Goal: Task Accomplishment & Management: Use online tool/utility

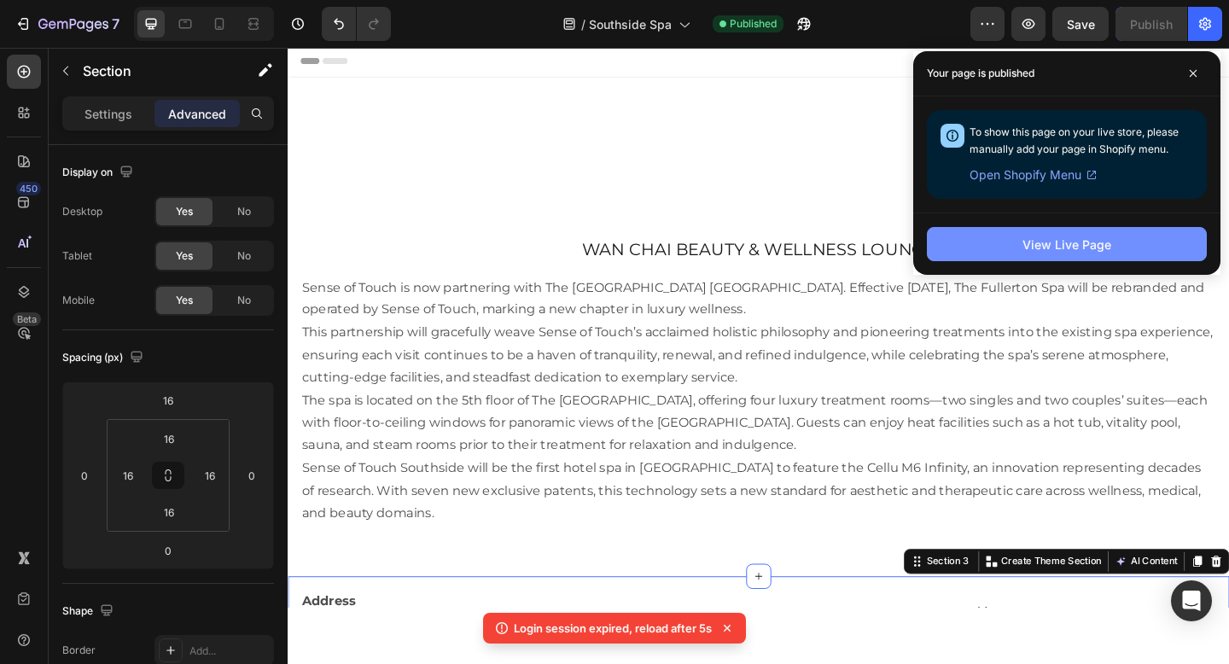
scroll to position [201, 0]
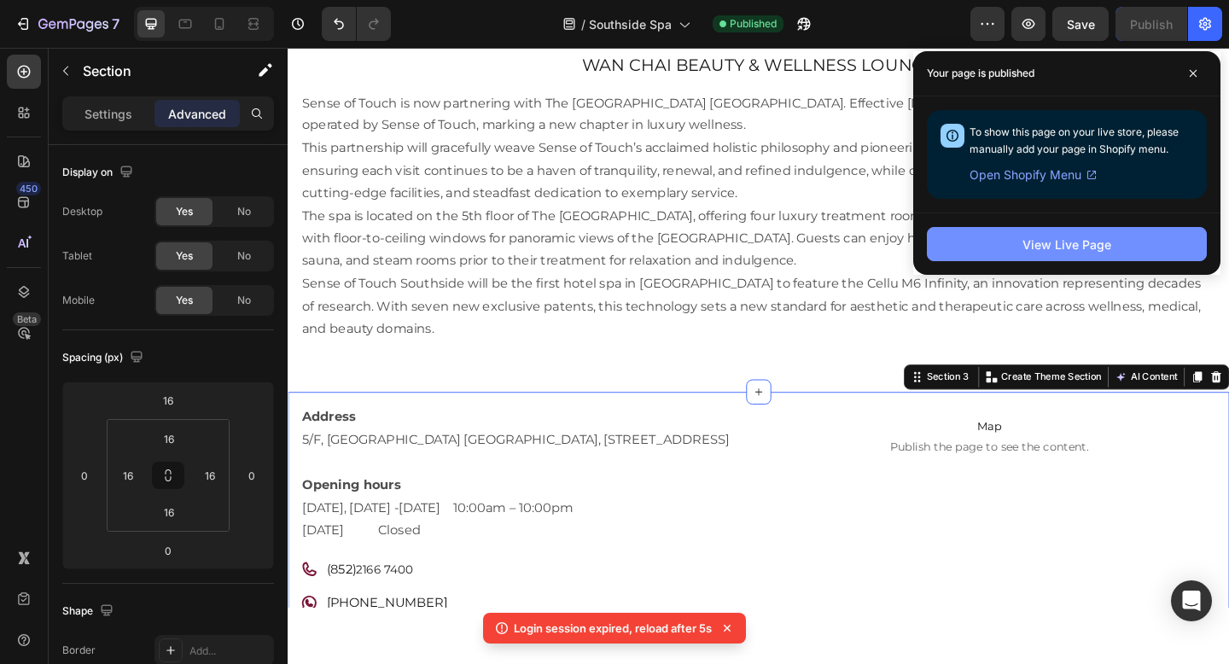
click at [1065, 248] on div "View Live Page" at bounding box center [1066, 245] width 89 height 18
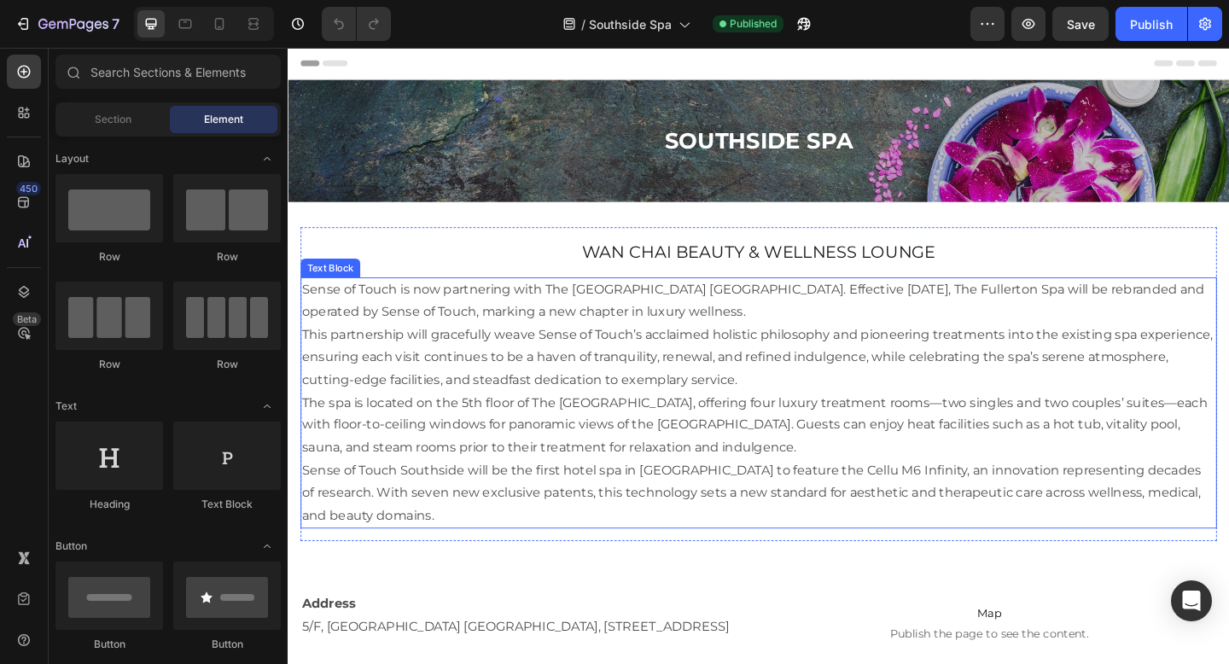
click at [678, 354] on p "This partnership will gracefully weave Sense of Touch’s acclaimed holistic phil…" at bounding box center [799, 384] width 993 height 73
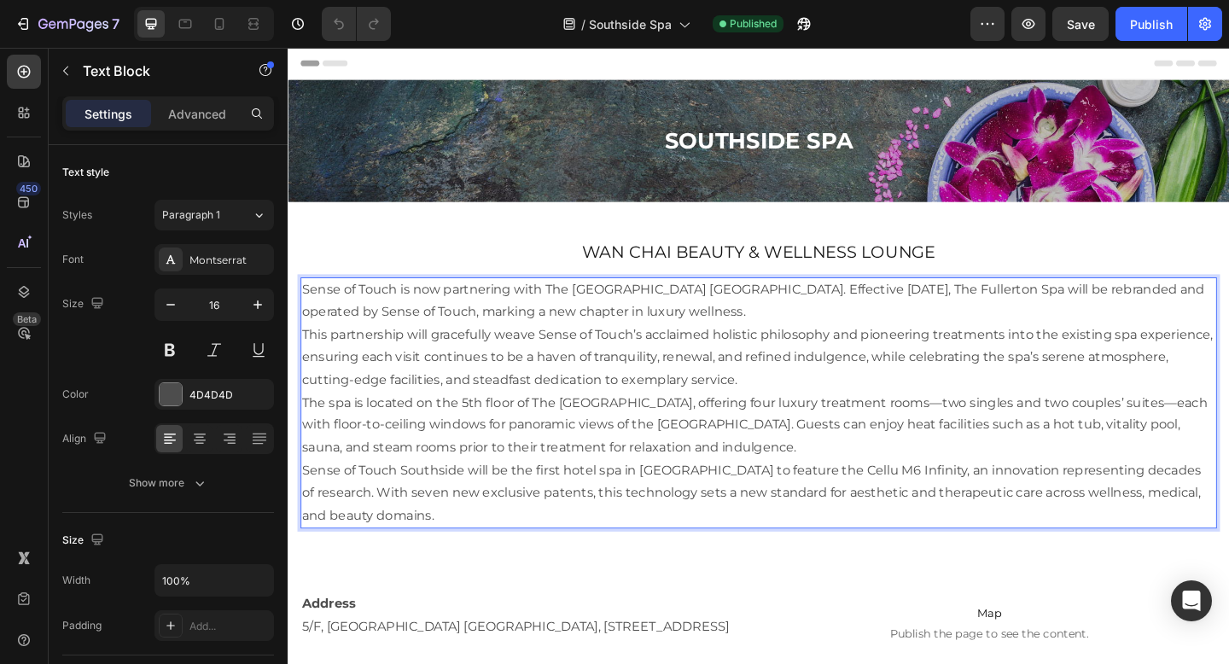
click at [824, 334] on p "Sense of Touch is now partnering with The [GEOGRAPHIC_DATA] [GEOGRAPHIC_DATA]. …" at bounding box center [799, 324] width 993 height 49
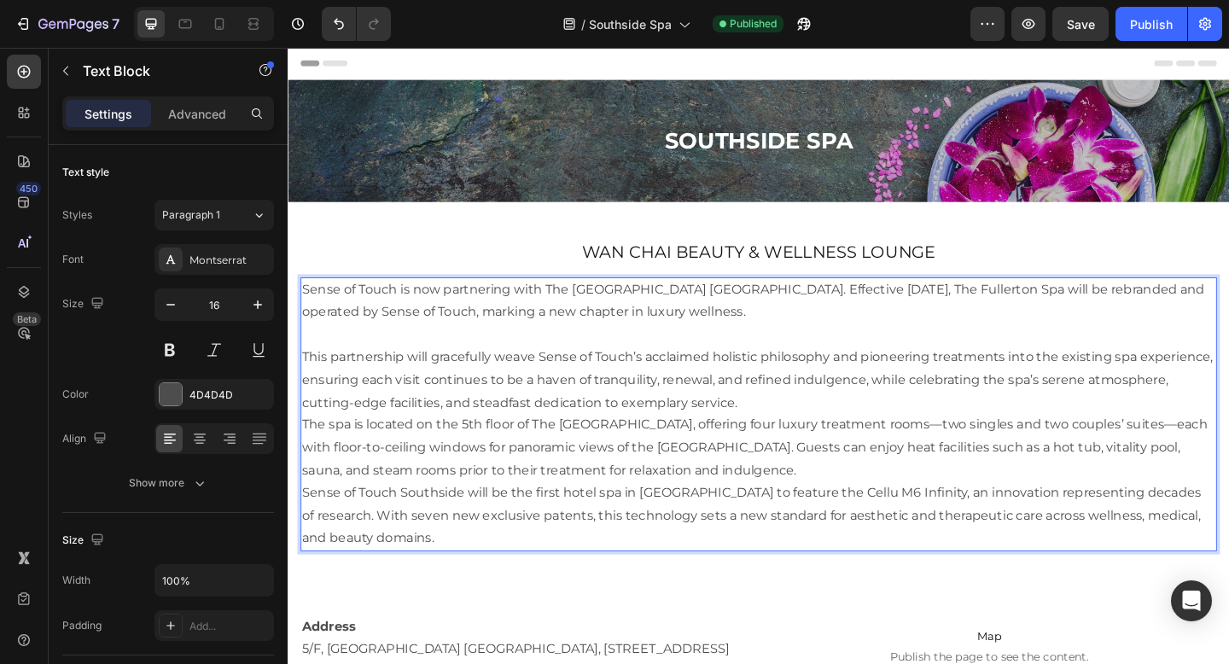
click at [810, 440] on p "This partnership will gracefully weave Sense of Touch’s acclaimed holistic phil…" at bounding box center [799, 409] width 993 height 73
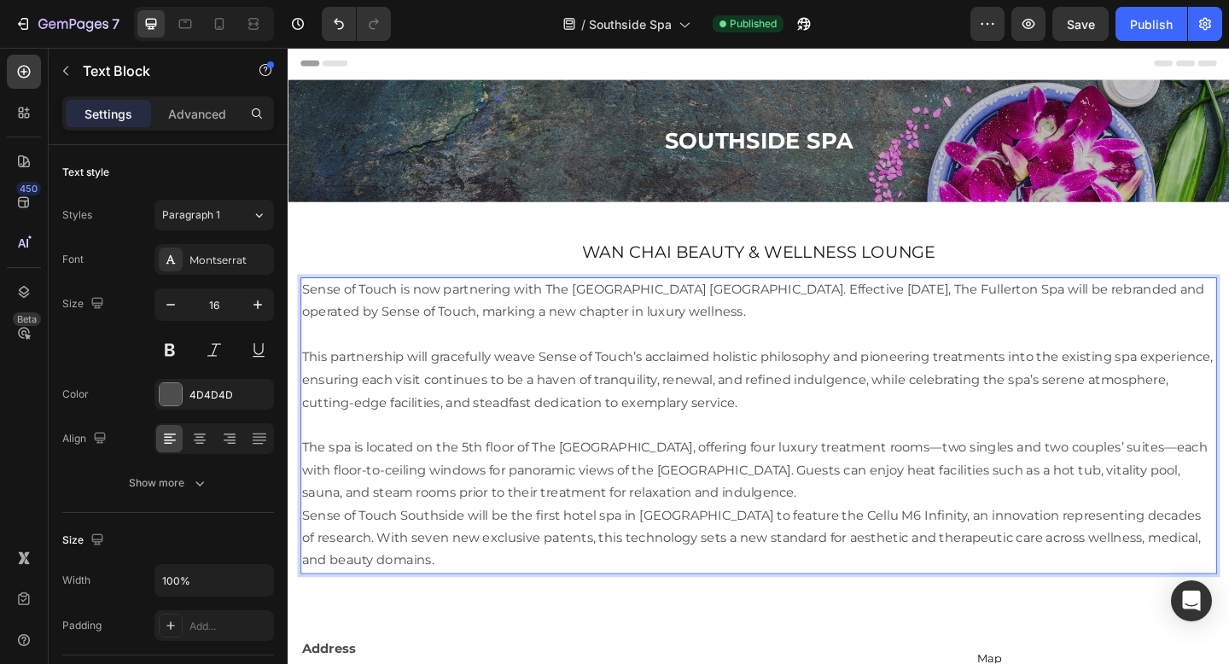
click at [948, 527] on p "The spa is located on the 5th floor of The [GEOGRAPHIC_DATA], offering four lux…" at bounding box center [799, 507] width 993 height 73
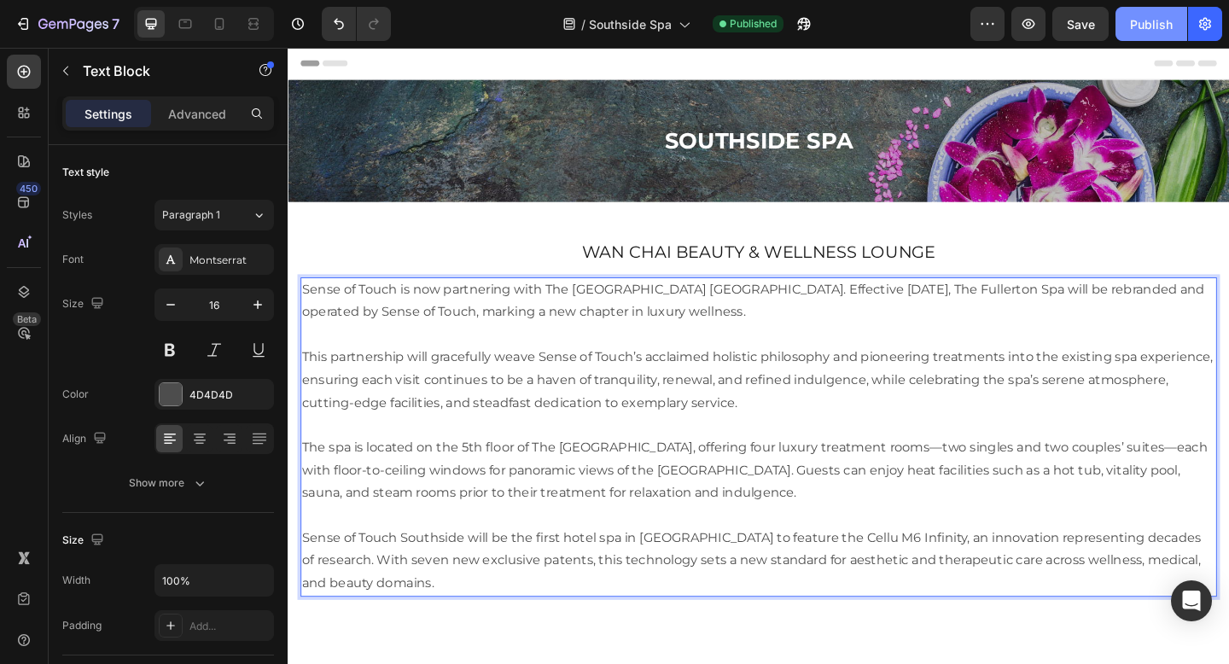
click at [1156, 27] on div "Publish" at bounding box center [1151, 24] width 43 height 18
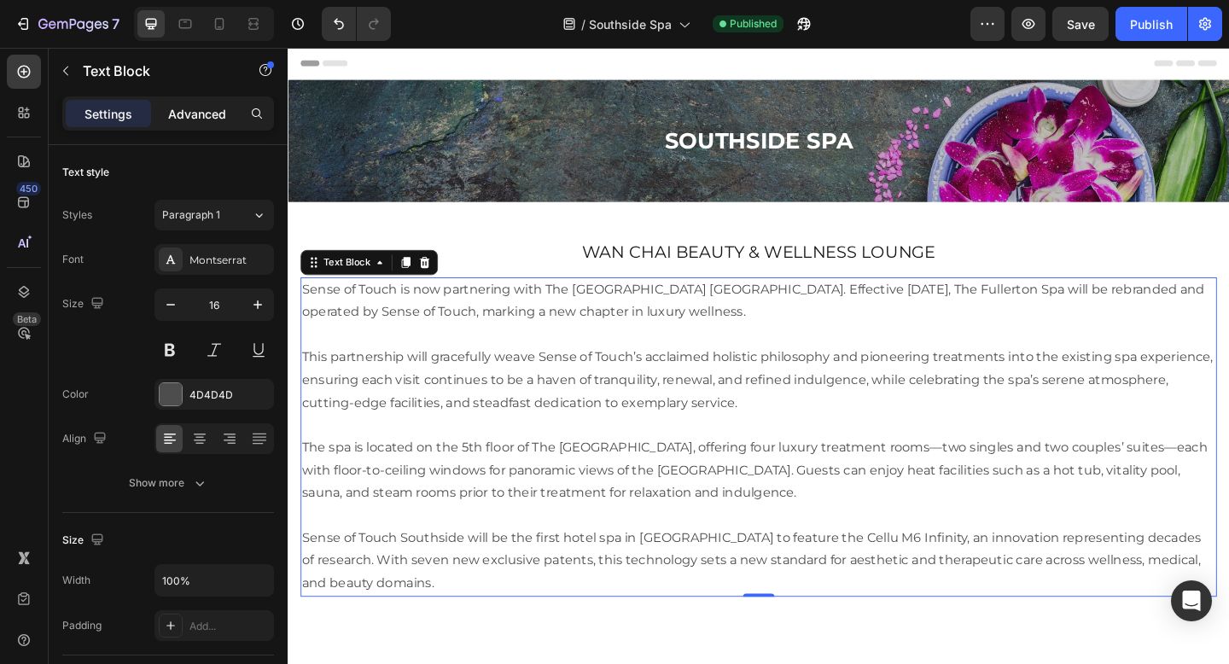
click at [213, 109] on p "Advanced" at bounding box center [197, 114] width 58 height 18
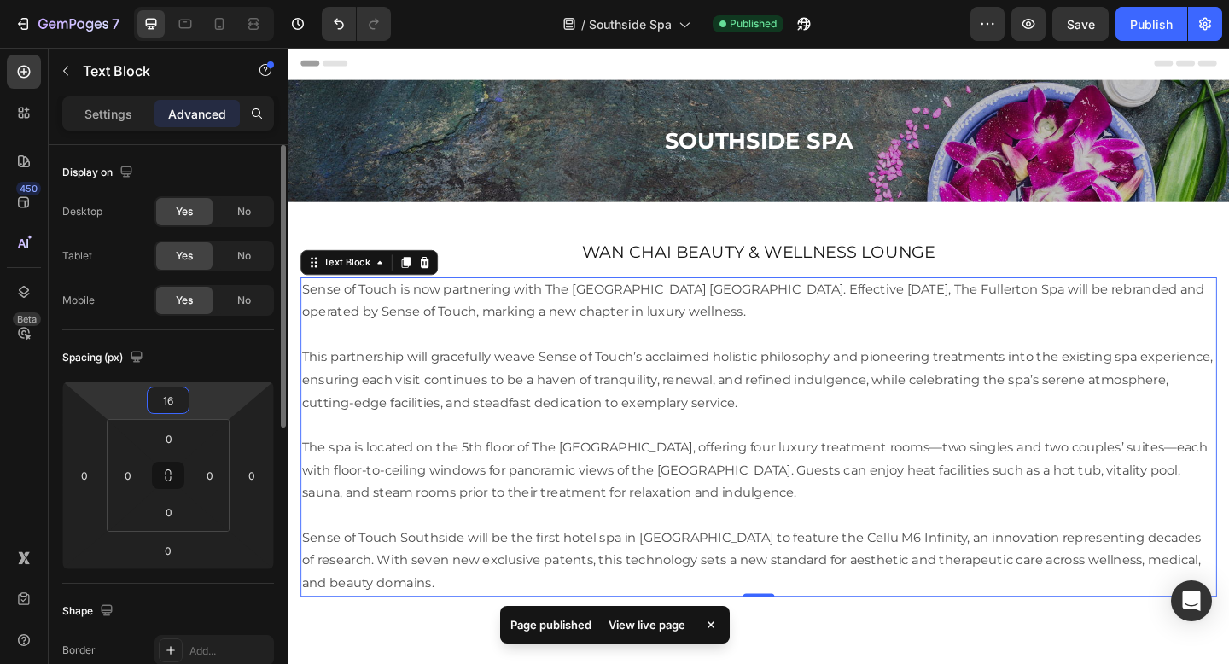
click at [167, 393] on input "16" at bounding box center [168, 400] width 34 height 26
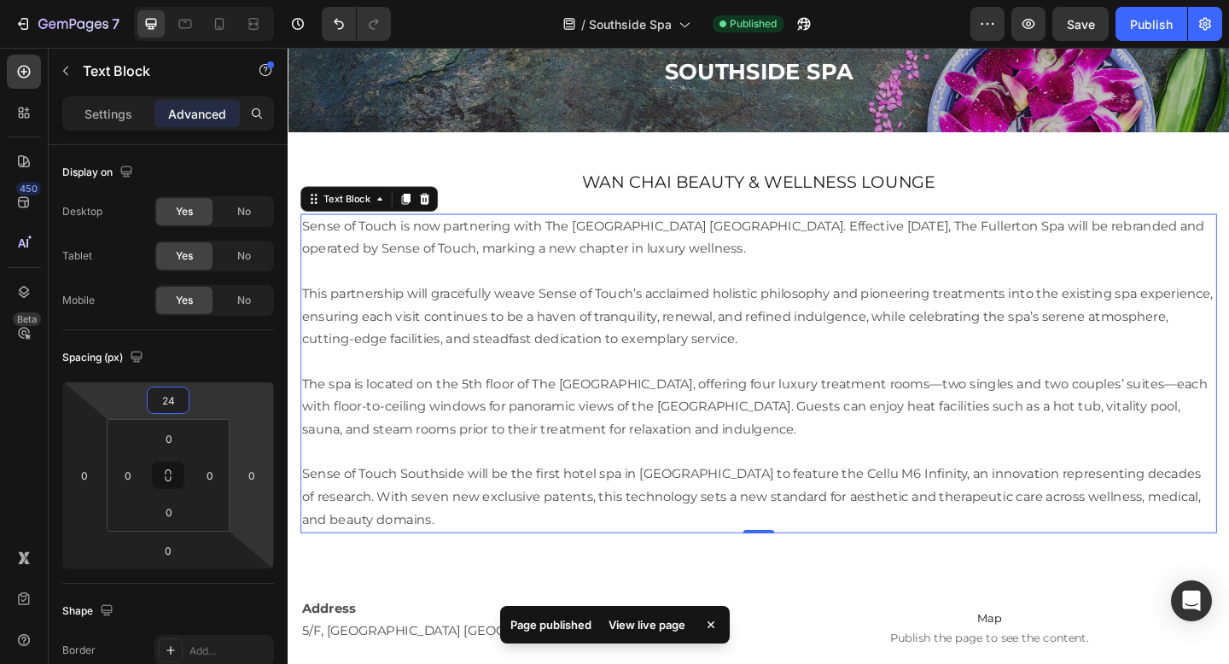
scroll to position [80, 0]
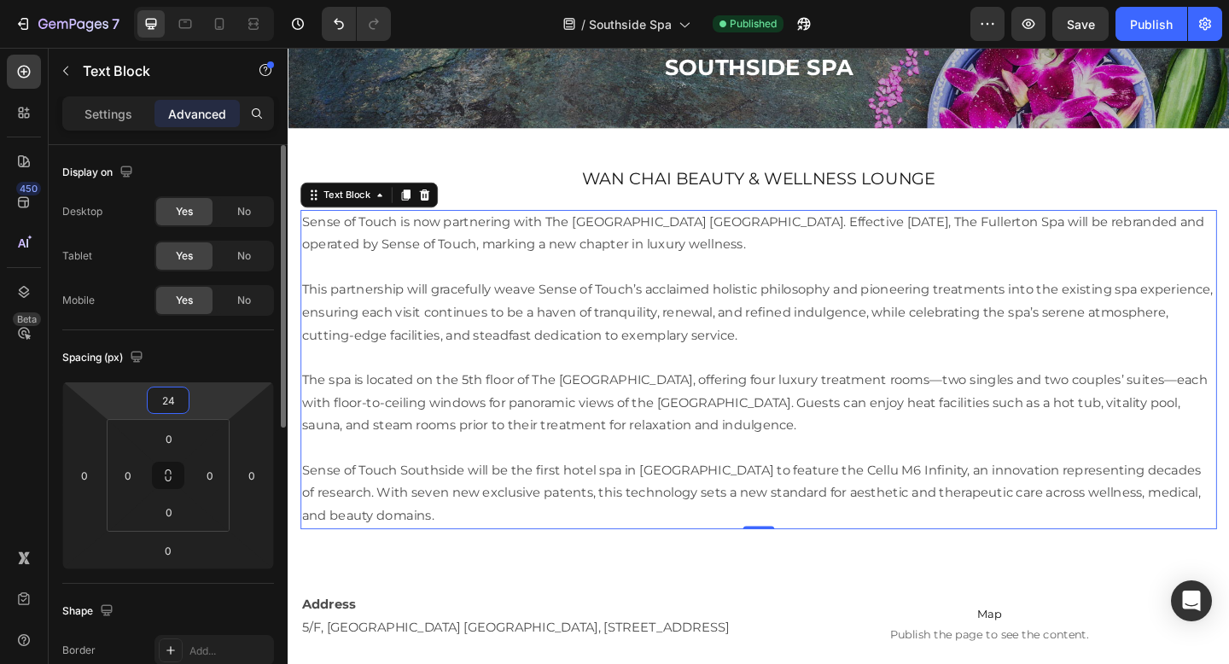
click at [160, 401] on input "24" at bounding box center [168, 400] width 34 height 26
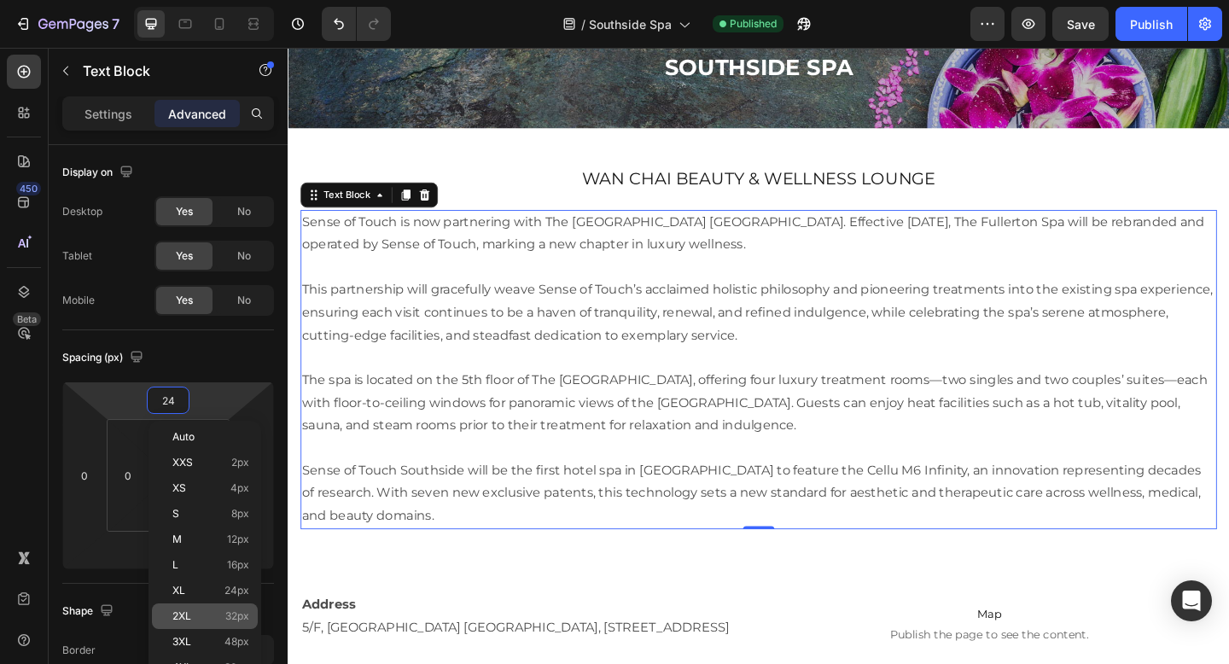
click at [180, 620] on span "2XL" at bounding box center [181, 616] width 19 height 12
type input "32"
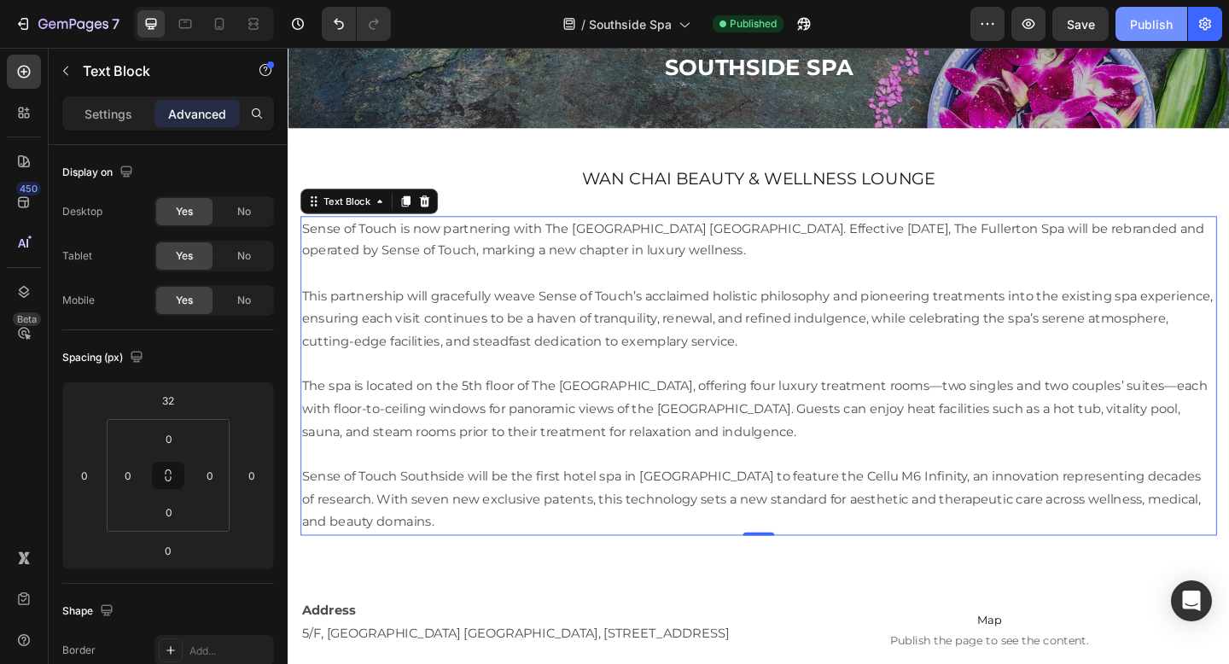
click at [1140, 17] on div "Publish" at bounding box center [1151, 24] width 43 height 18
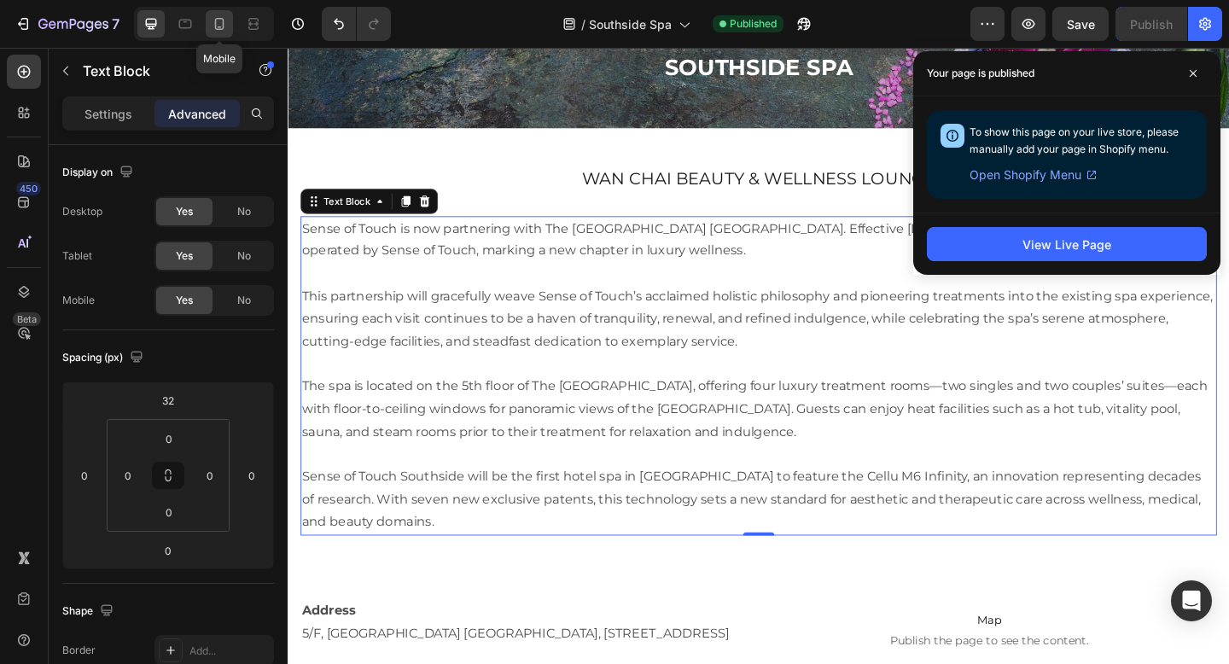
click at [222, 26] on icon at bounding box center [219, 23] width 17 height 17
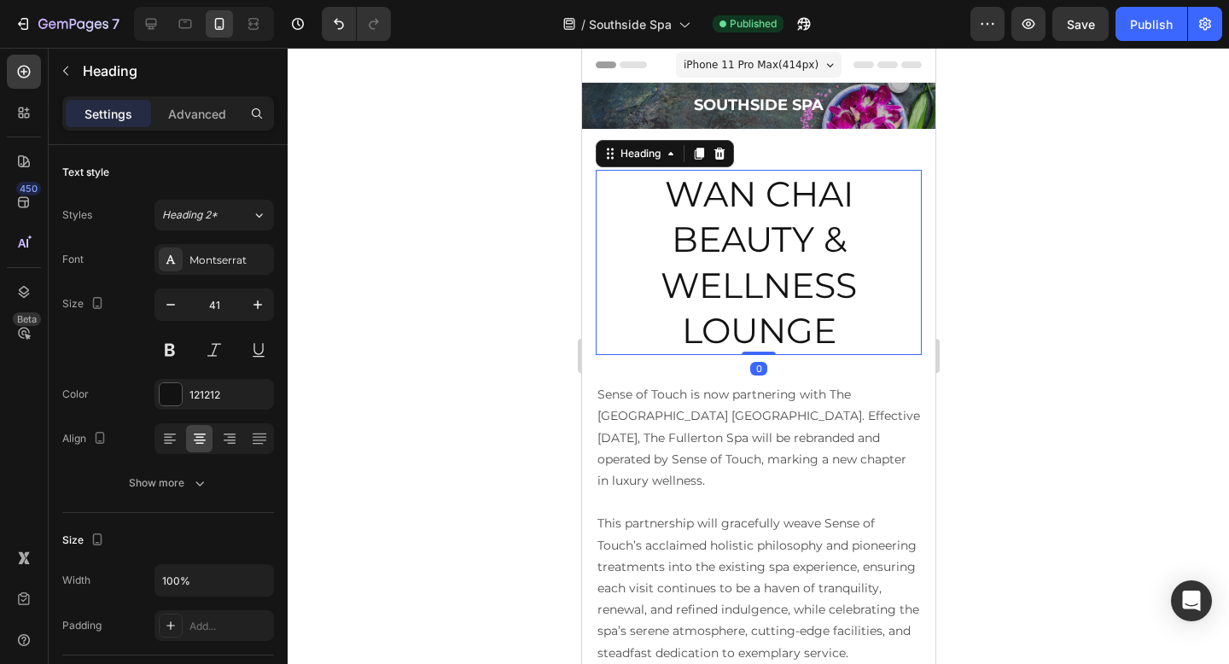
click at [744, 249] on h2 "Wan Chai Beauty & Wellness Lounge" at bounding box center [758, 262] width 326 height 185
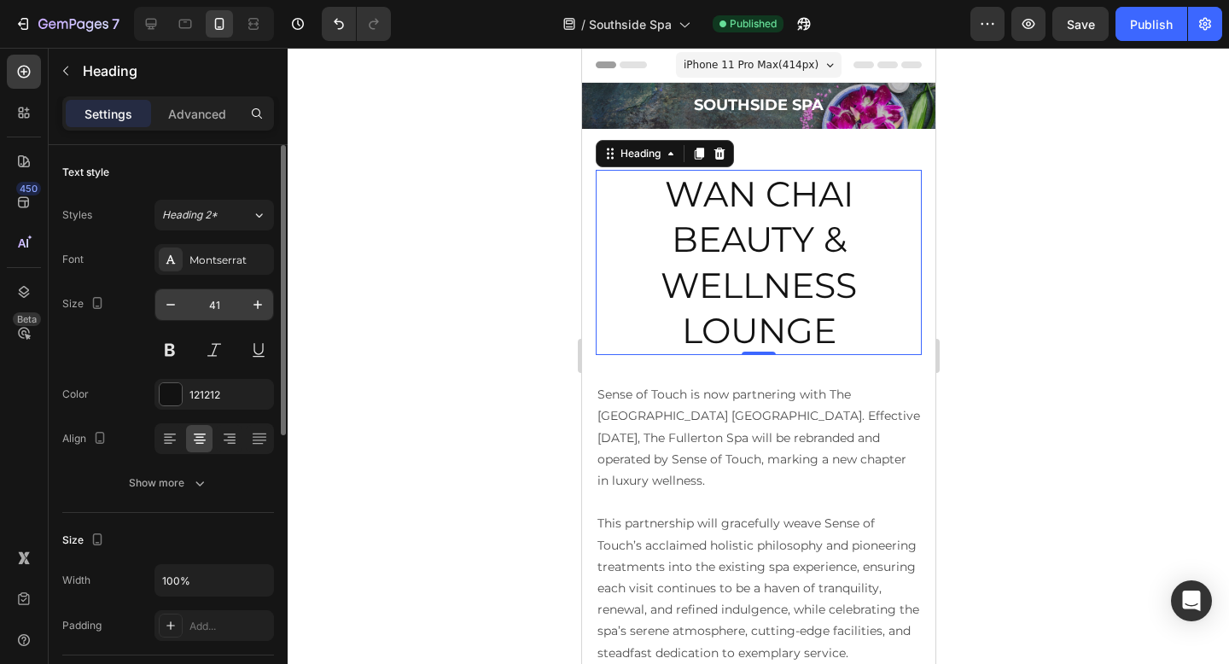
click at [217, 304] on input "41" at bounding box center [214, 304] width 56 height 31
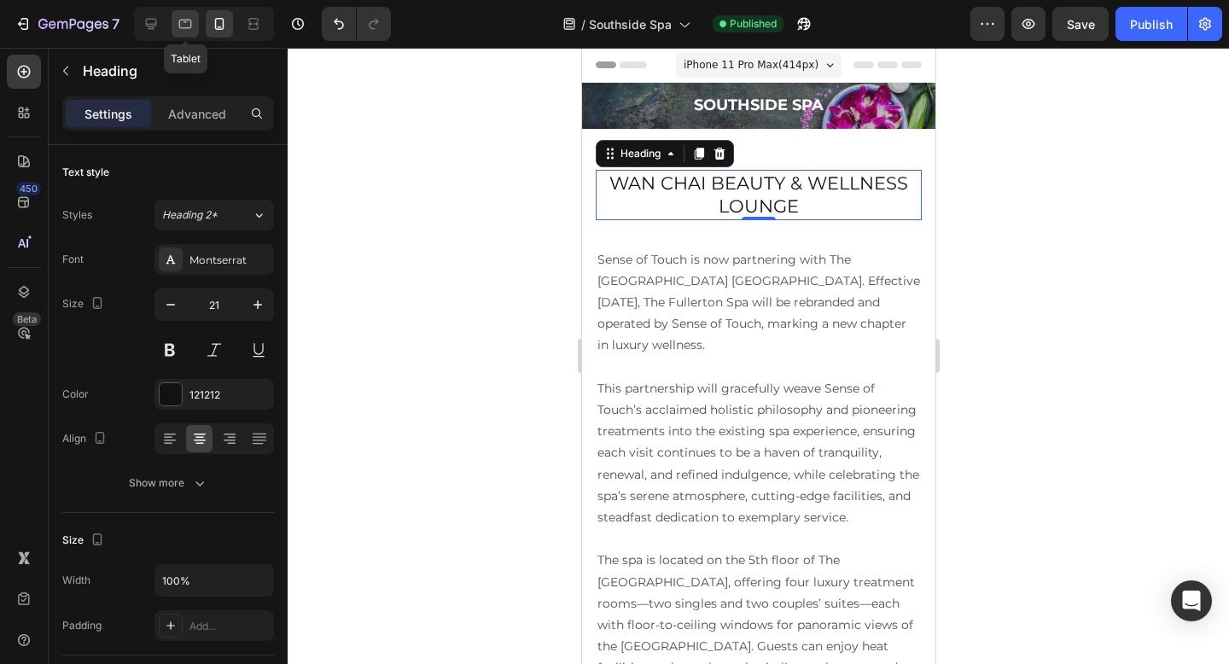
click at [183, 20] on icon at bounding box center [185, 24] width 13 height 9
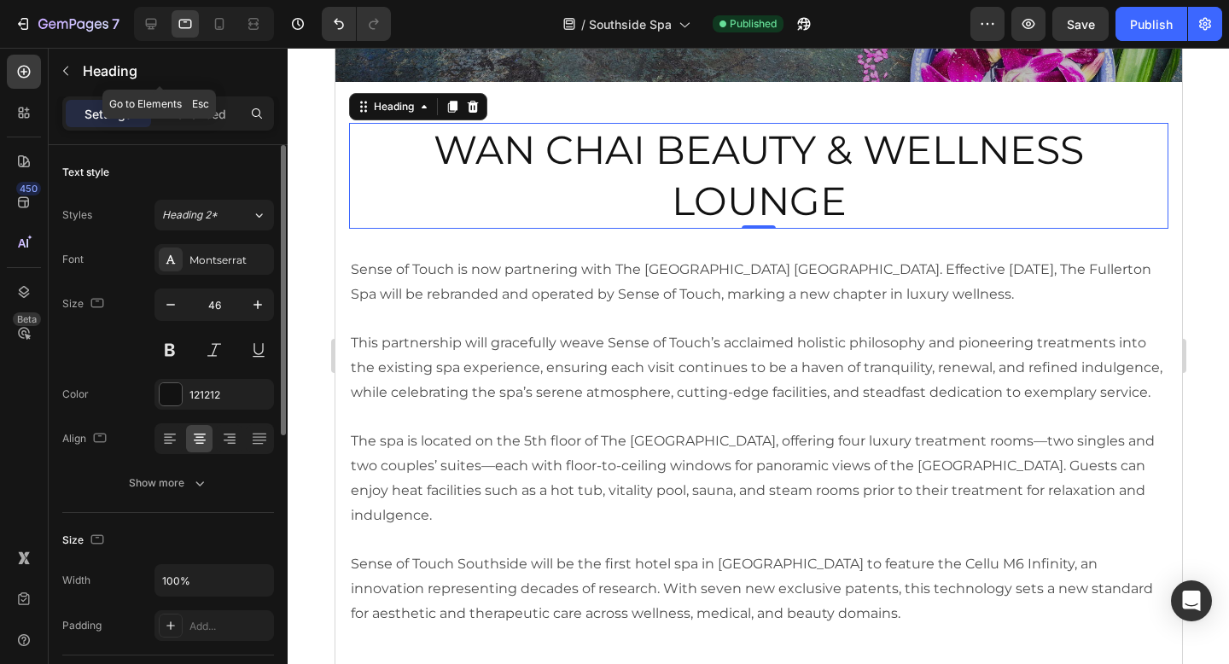
scroll to position [126, 0]
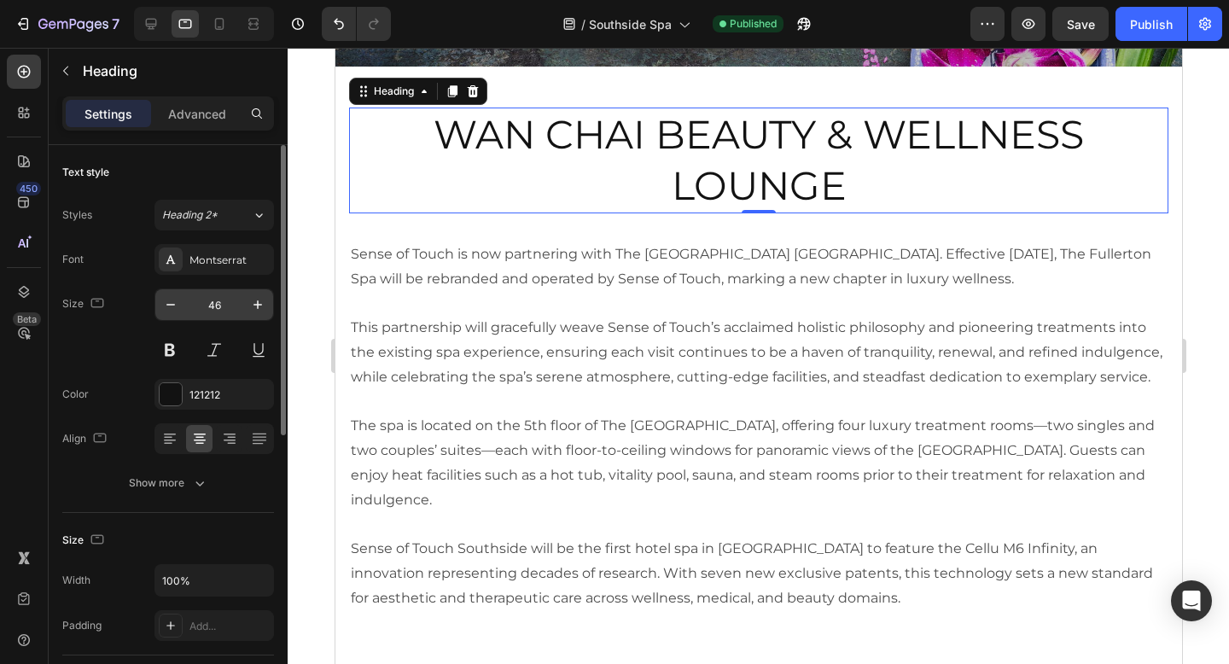
click at [213, 300] on input "46" at bounding box center [214, 304] width 56 height 31
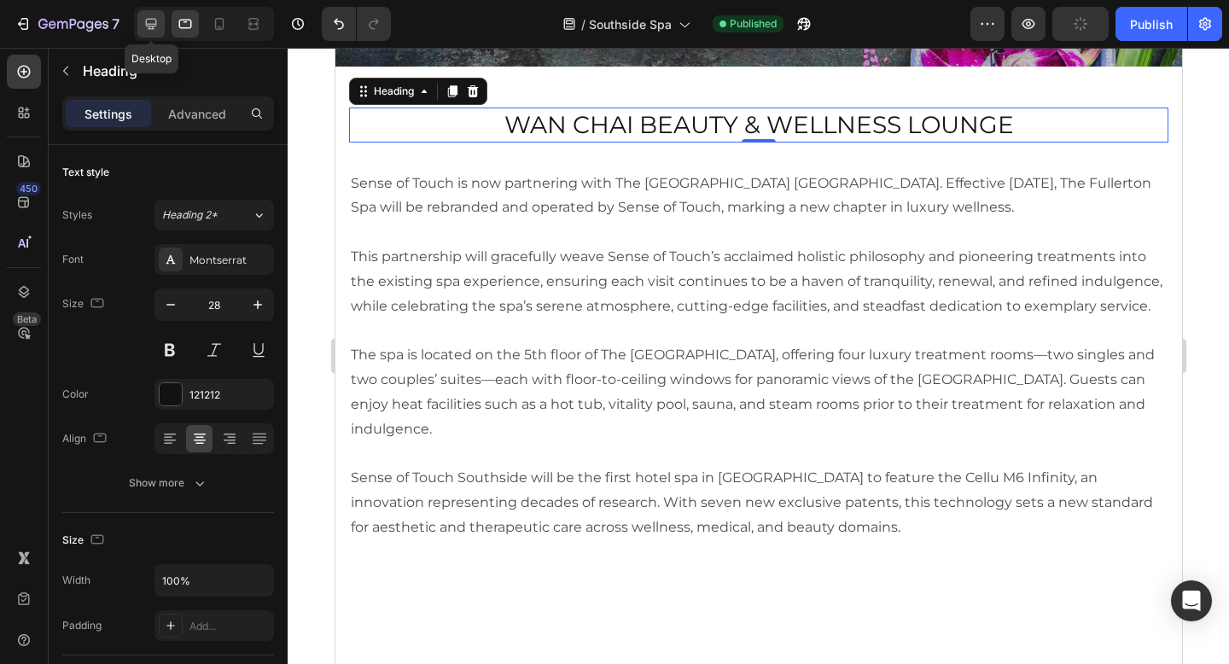
click at [160, 19] on div at bounding box center [150, 23] width 27 height 27
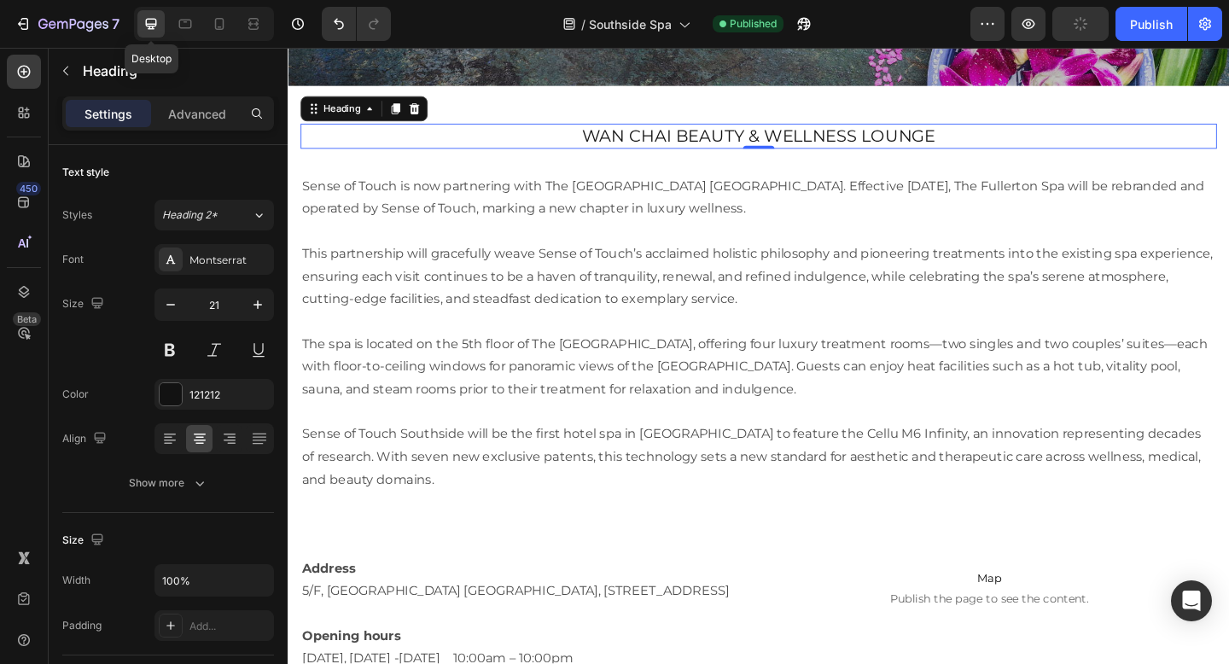
scroll to position [149, 0]
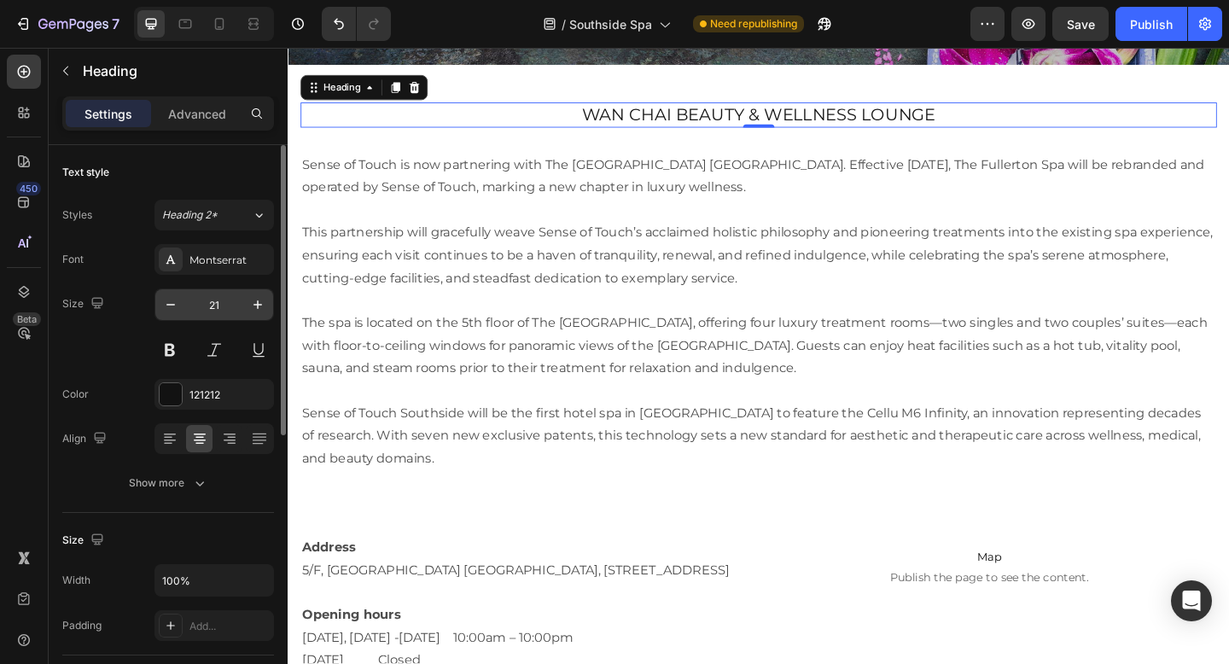
click at [209, 306] on input "21" at bounding box center [214, 304] width 56 height 31
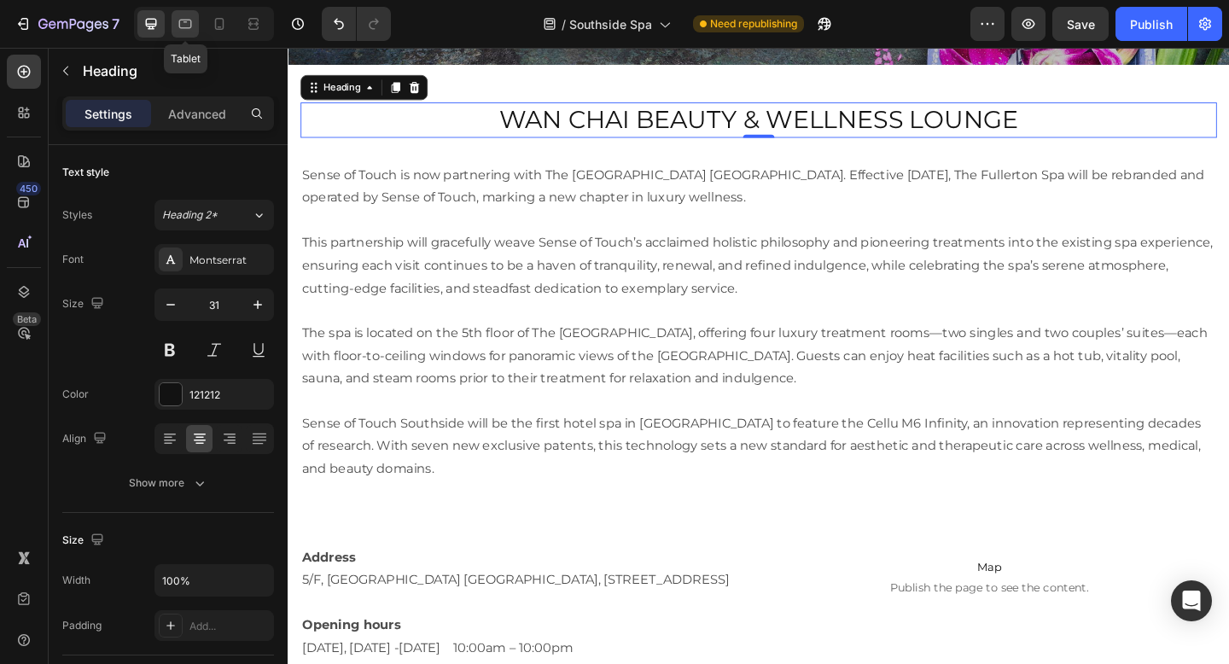
click at [187, 24] on icon at bounding box center [185, 23] width 17 height 17
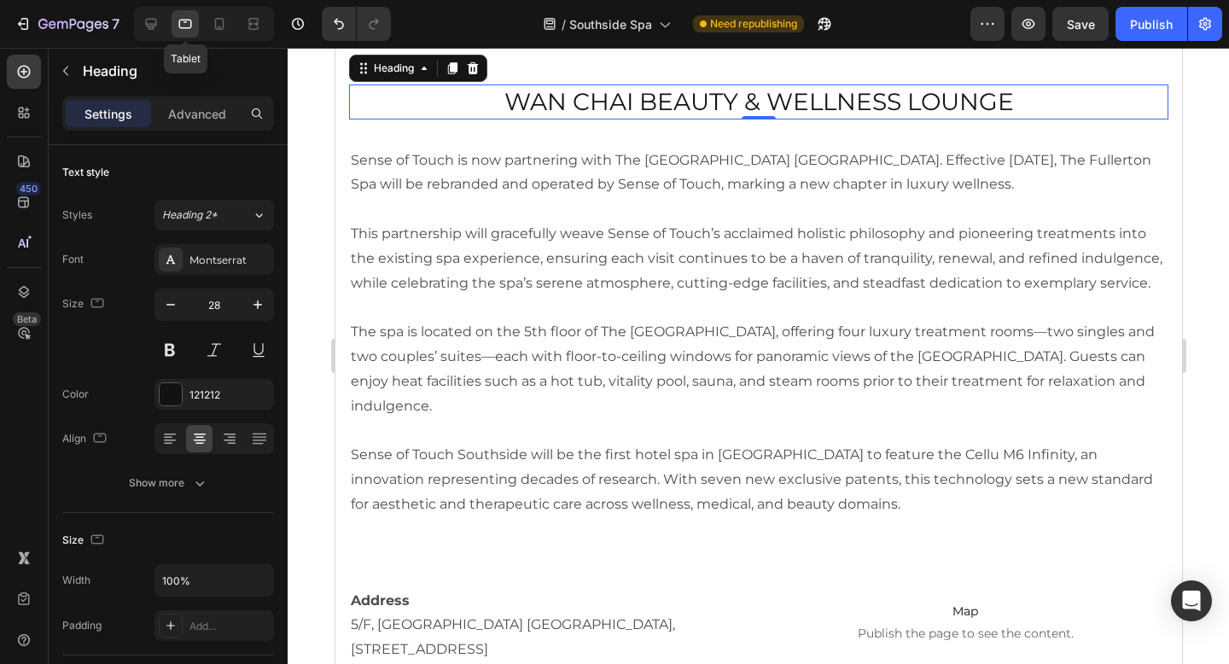
scroll to position [128, 0]
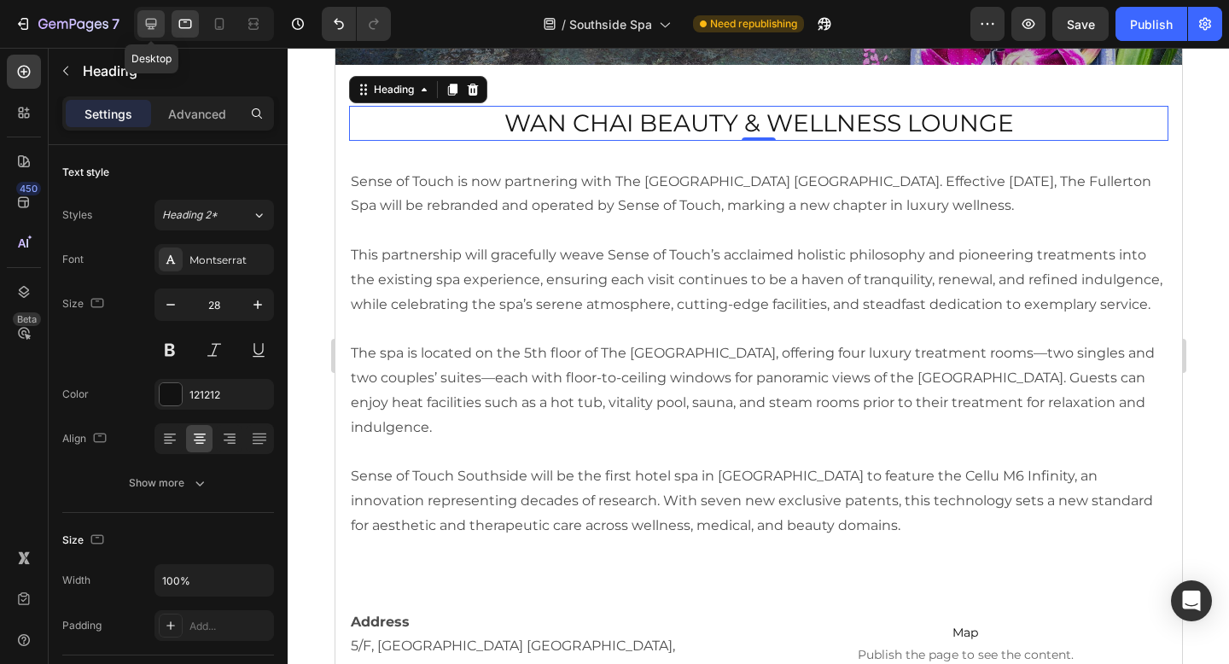
click at [146, 21] on icon at bounding box center [151, 24] width 11 height 11
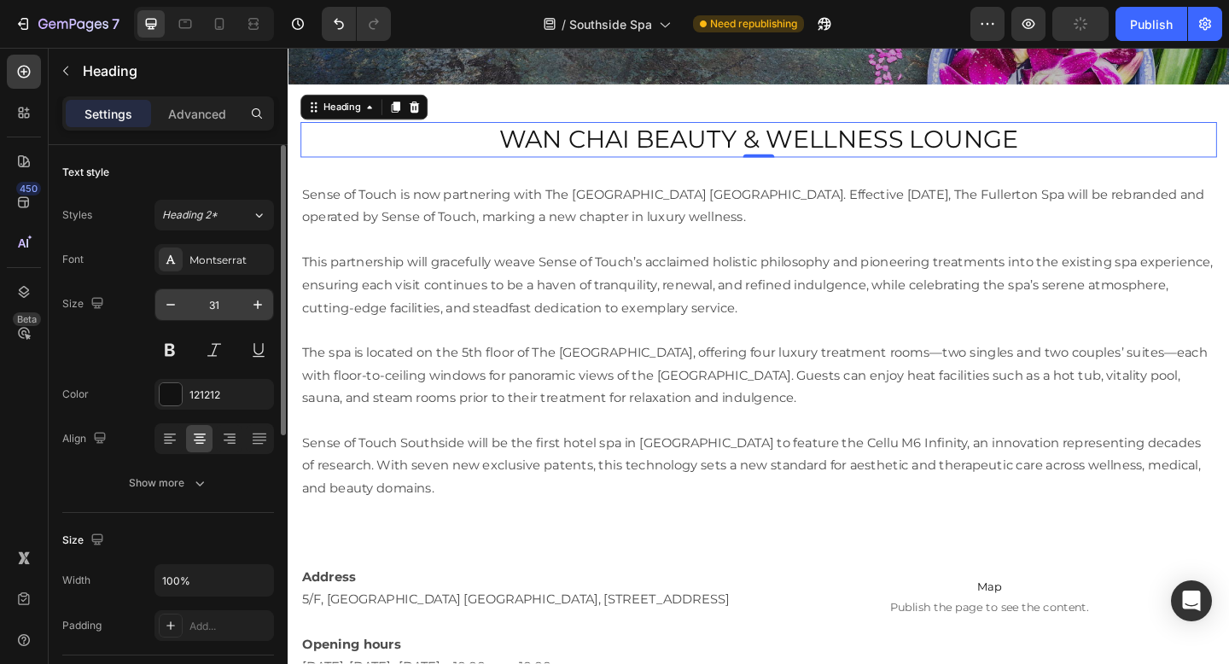
scroll to position [149, 0]
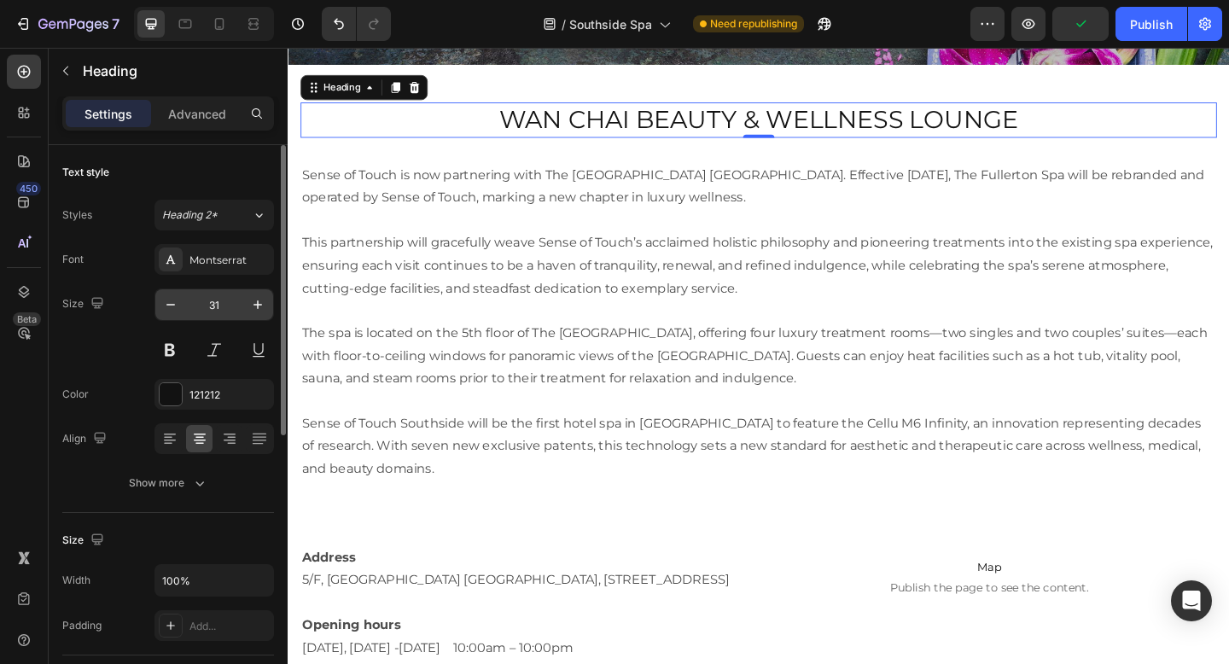
click at [209, 306] on input "31" at bounding box center [214, 304] width 56 height 31
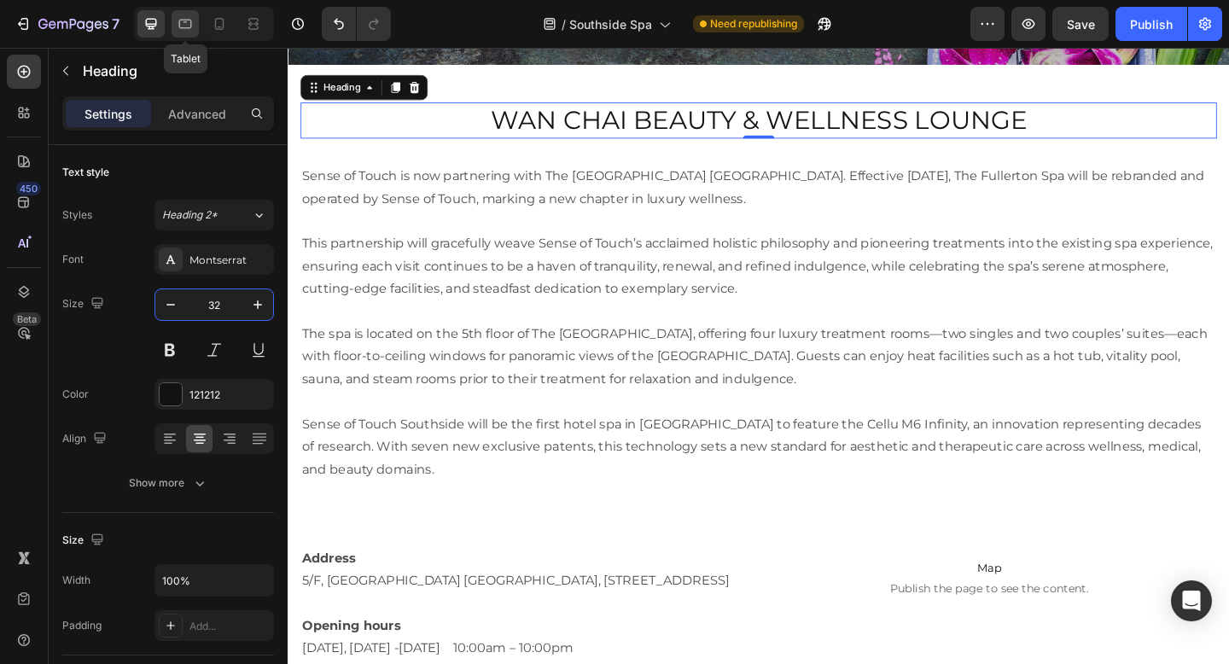
click at [185, 20] on icon at bounding box center [185, 23] width 17 height 17
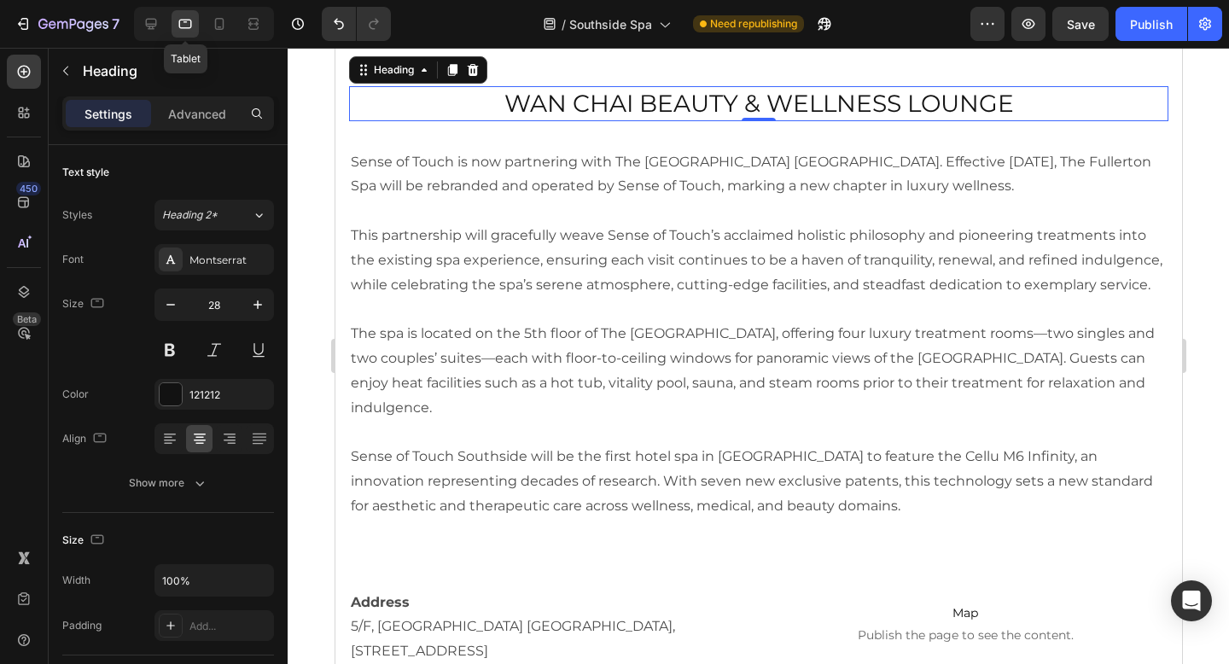
scroll to position [128, 0]
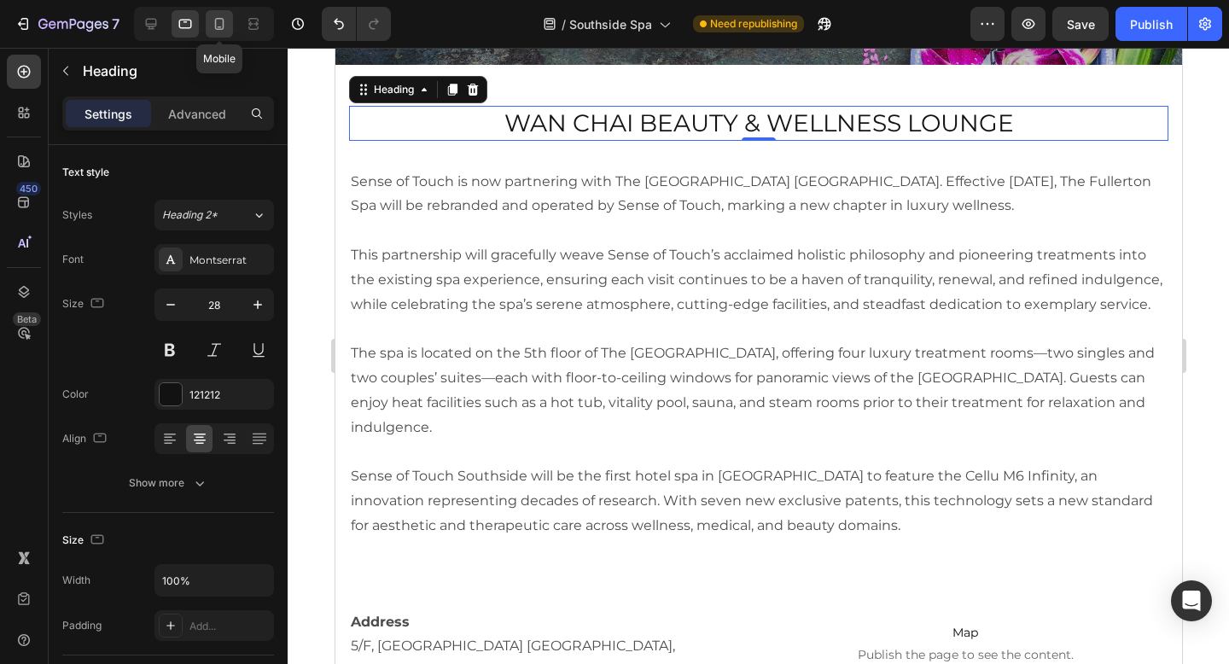
click at [207, 20] on div at bounding box center [219, 23] width 27 height 27
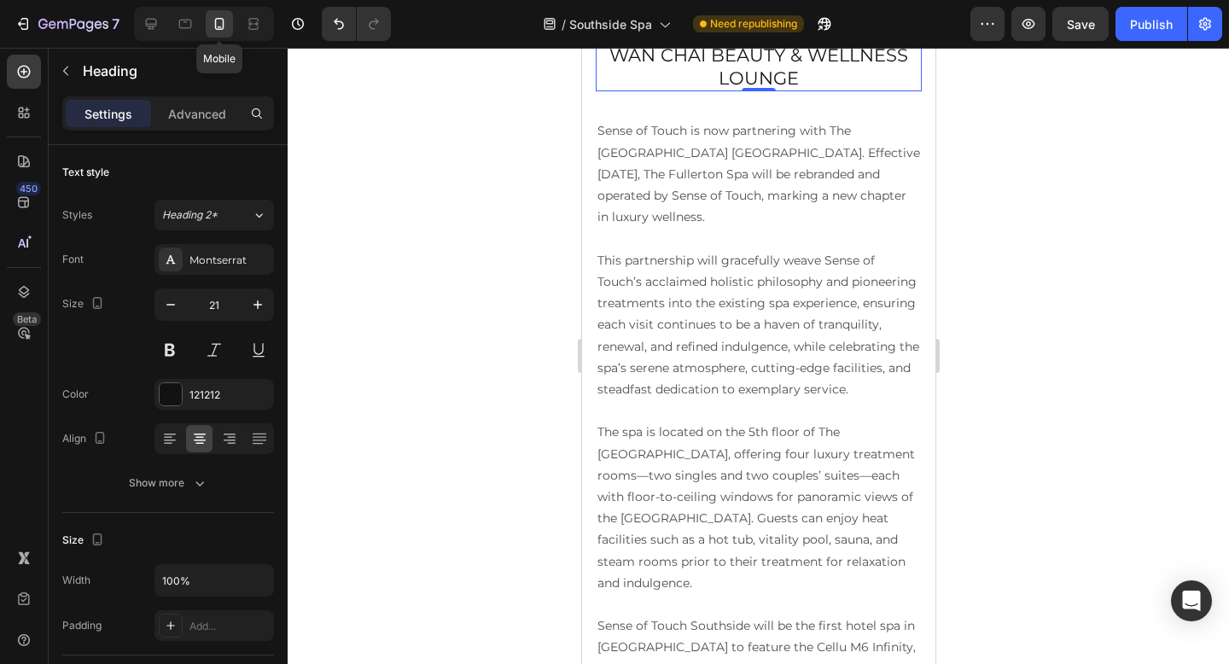
scroll to position [89, 0]
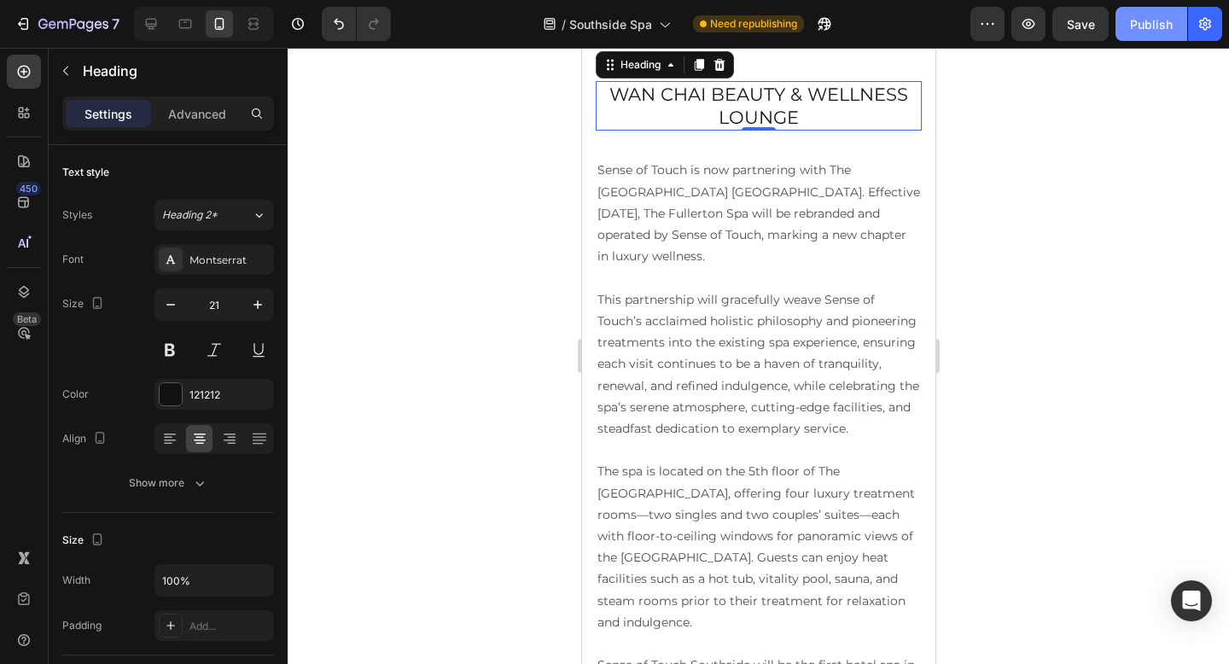
click at [1141, 20] on div "Publish" at bounding box center [1151, 24] width 43 height 18
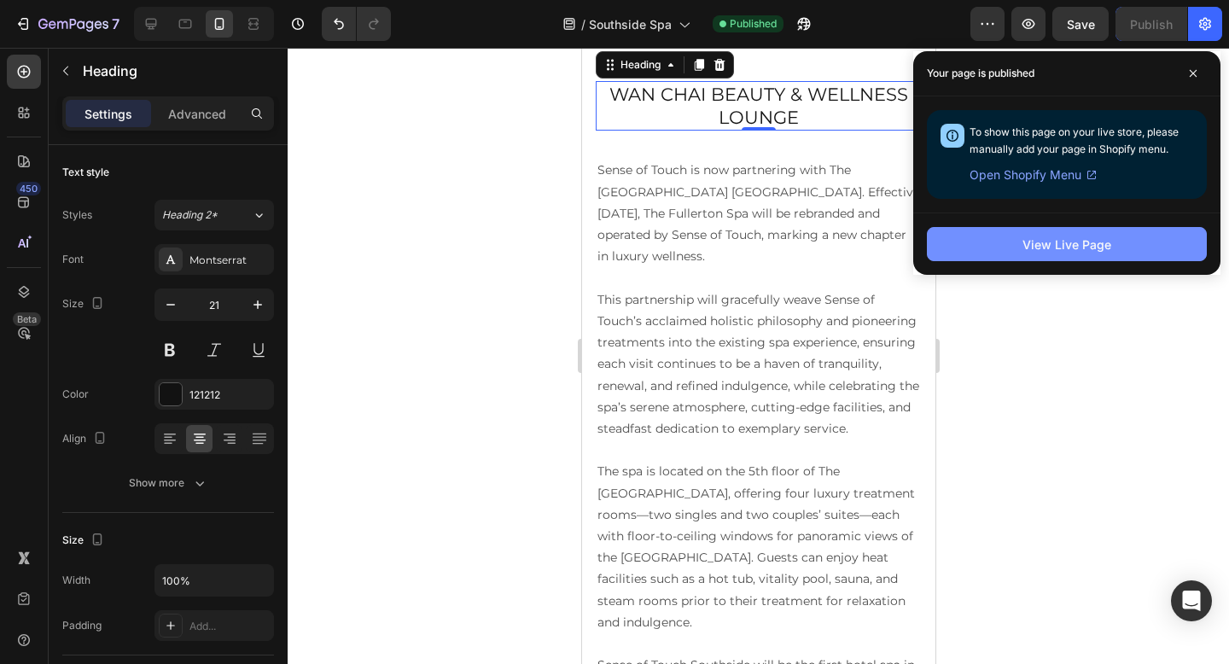
click at [1055, 247] on div "View Live Page" at bounding box center [1066, 245] width 89 height 18
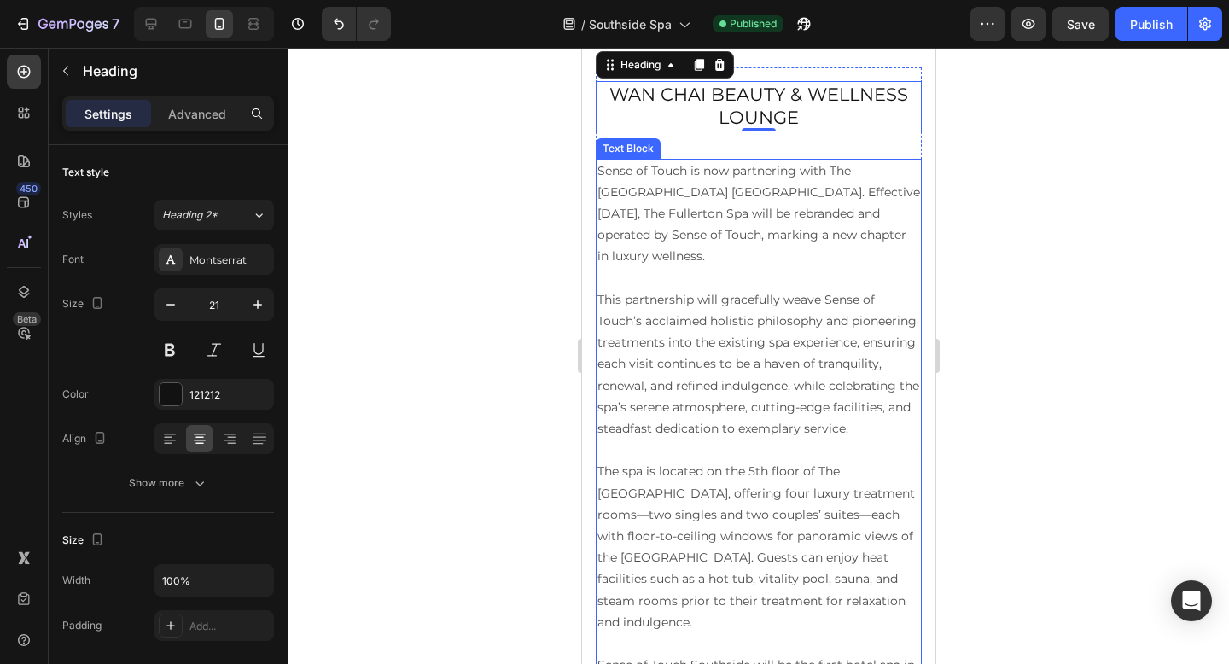
scroll to position [0, 0]
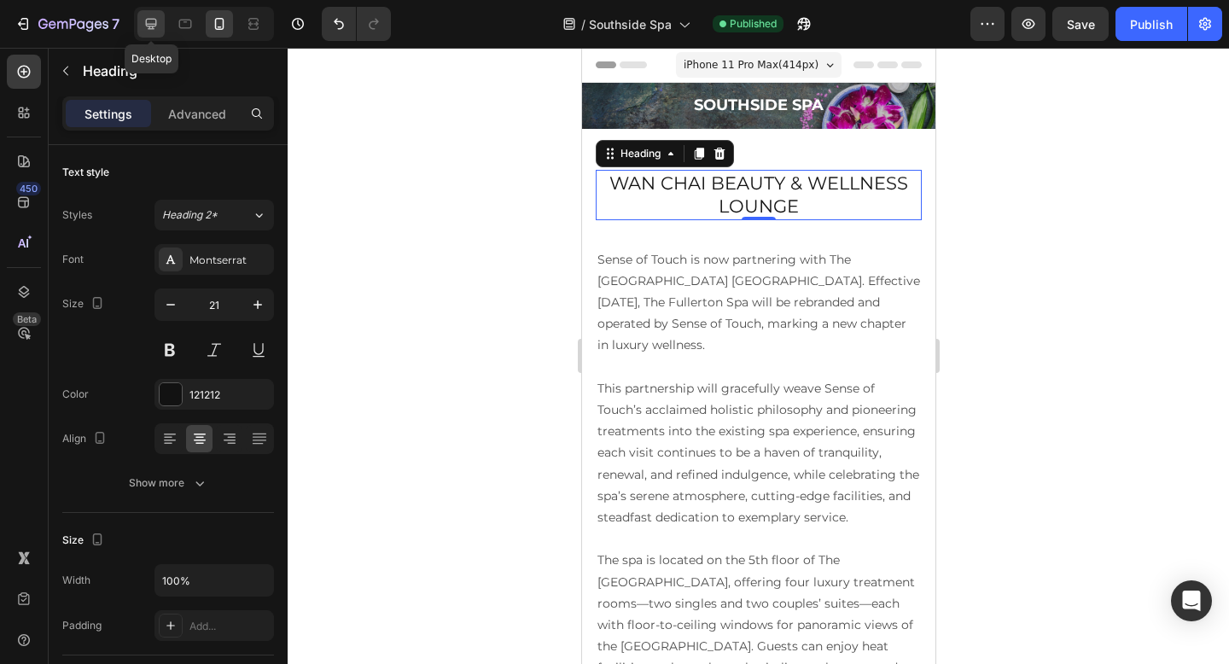
click at [154, 23] on icon at bounding box center [151, 24] width 11 height 11
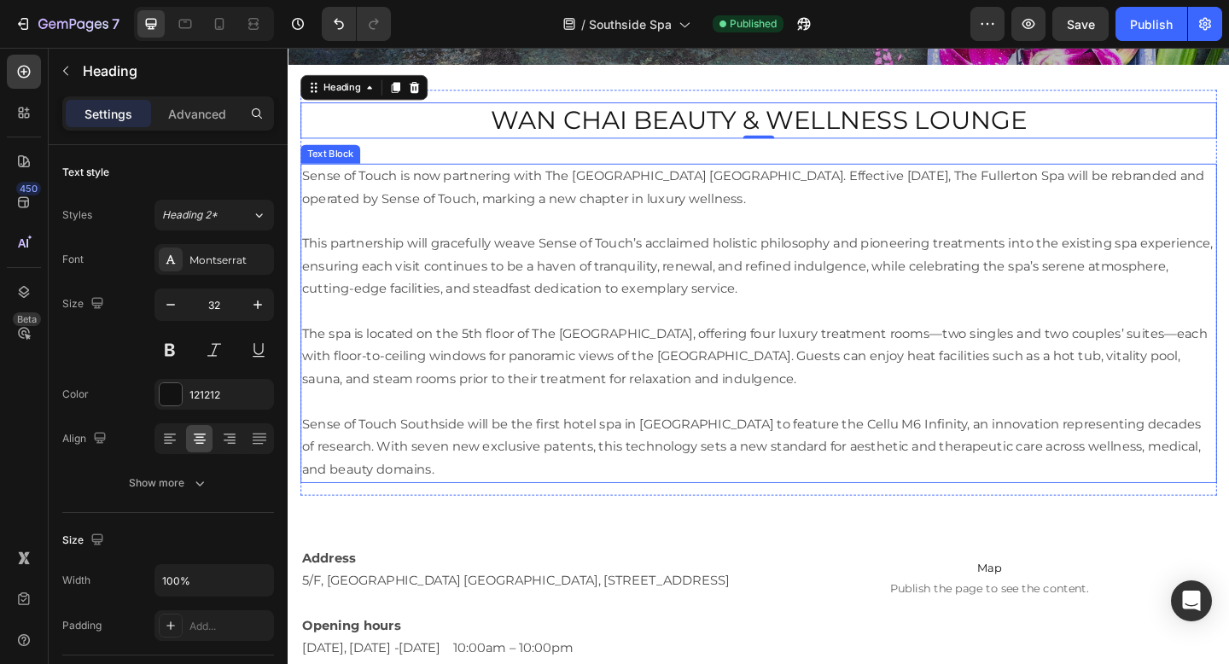
scroll to position [93, 0]
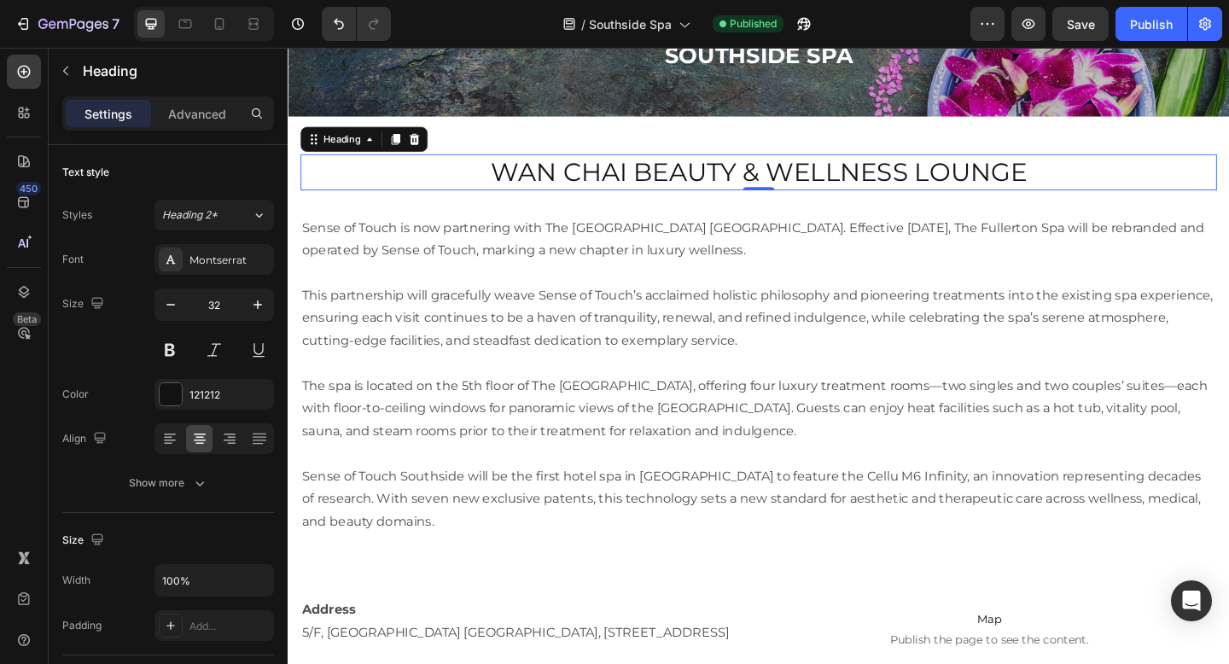
click at [673, 181] on h2 "Wan Chai Beauty & Wellness Lounge" at bounding box center [799, 183] width 997 height 39
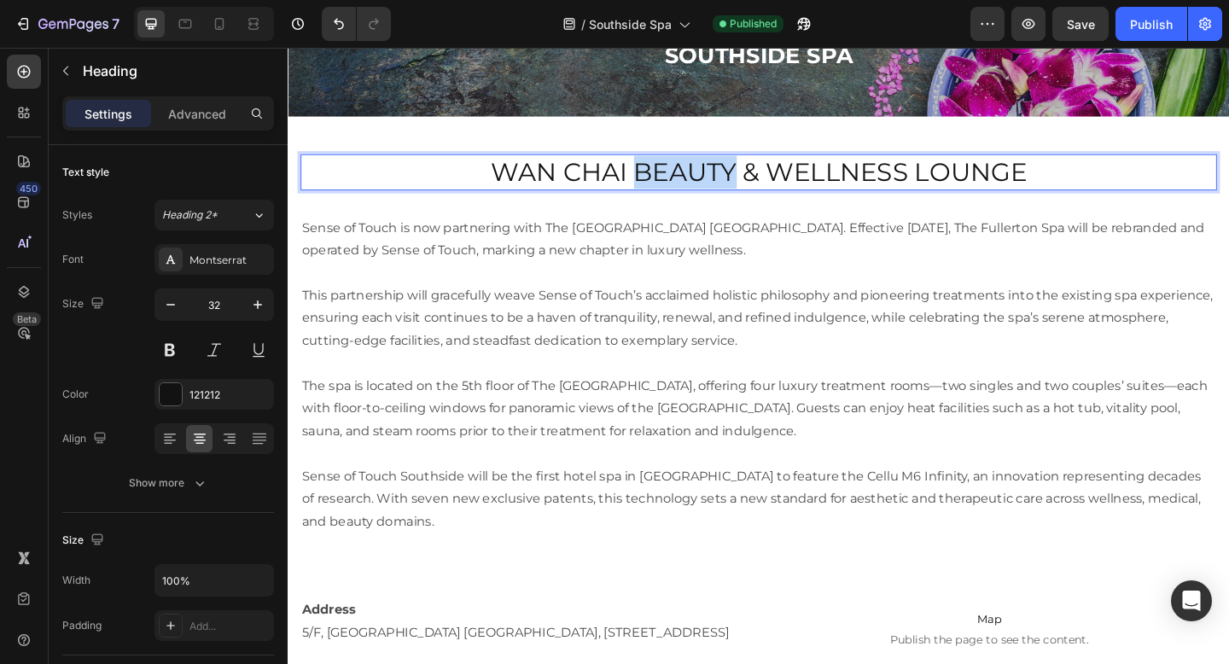
click at [673, 181] on p "Wan Chai Beauty & Wellness Lounge" at bounding box center [799, 184] width 993 height 36
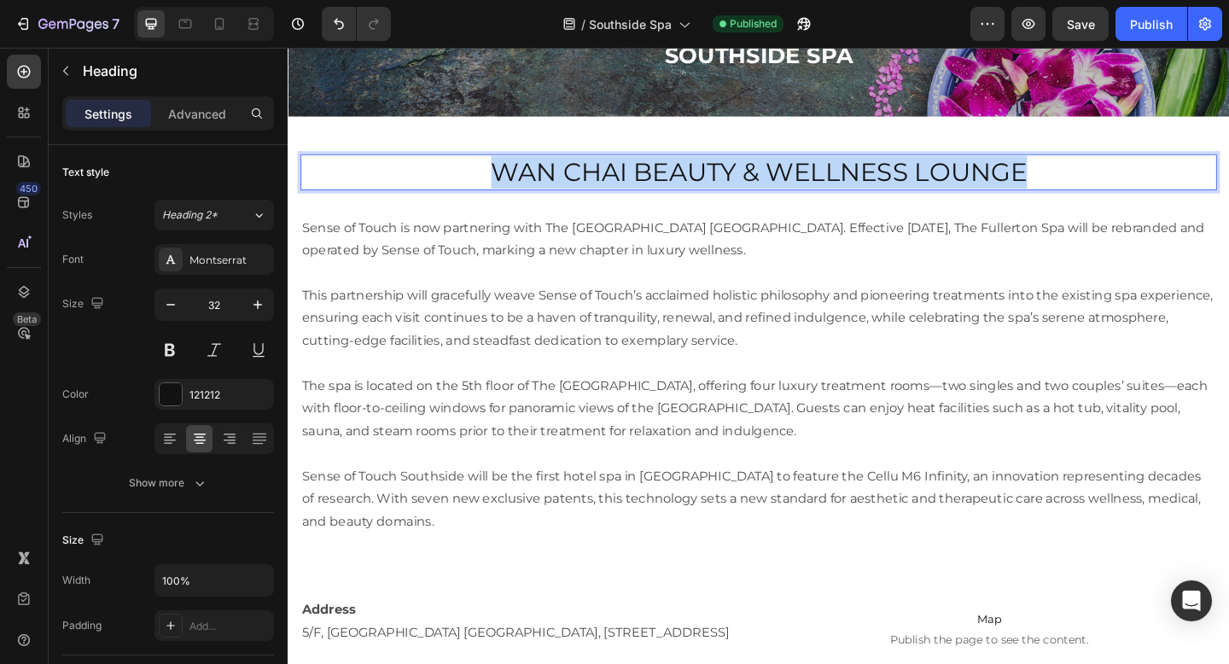
click at [673, 181] on p "Wan Chai Beauty & Wellness Lounge" at bounding box center [799, 184] width 993 height 36
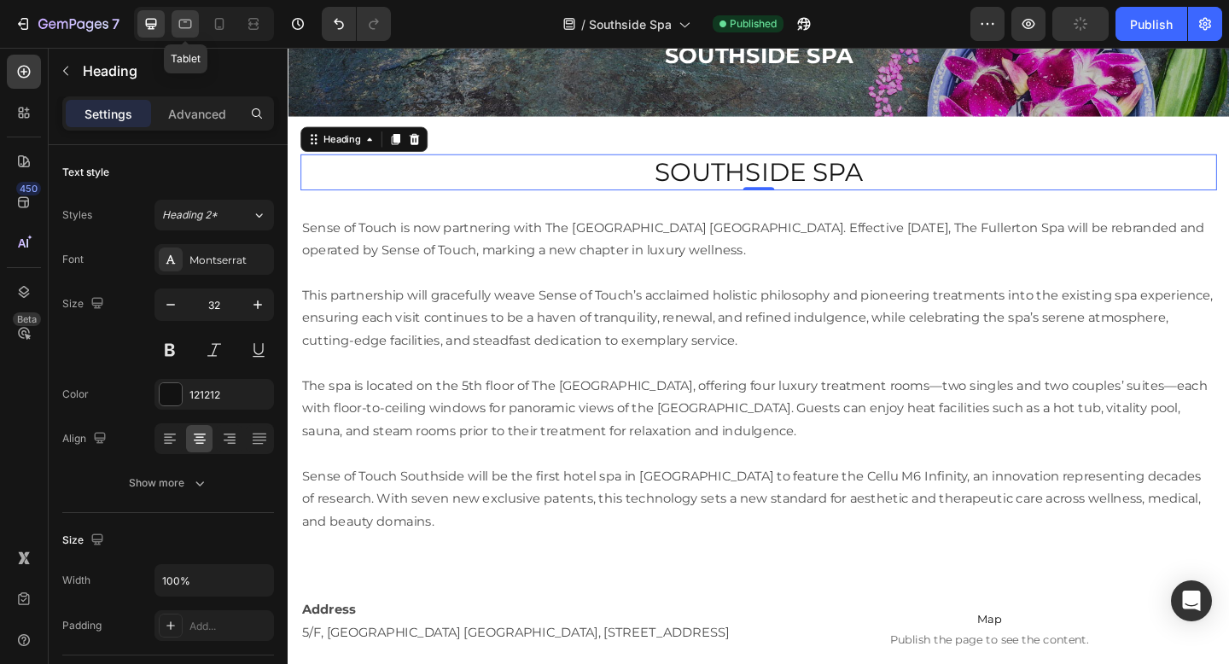
click at [177, 31] on icon at bounding box center [185, 23] width 17 height 17
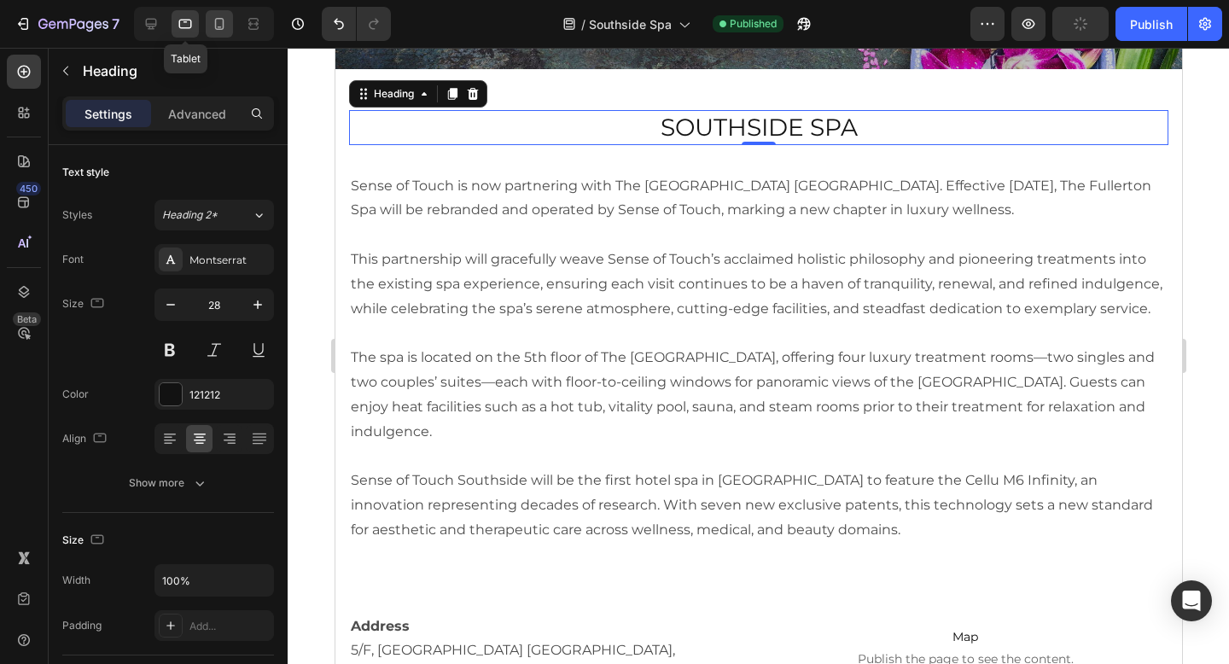
scroll to position [126, 0]
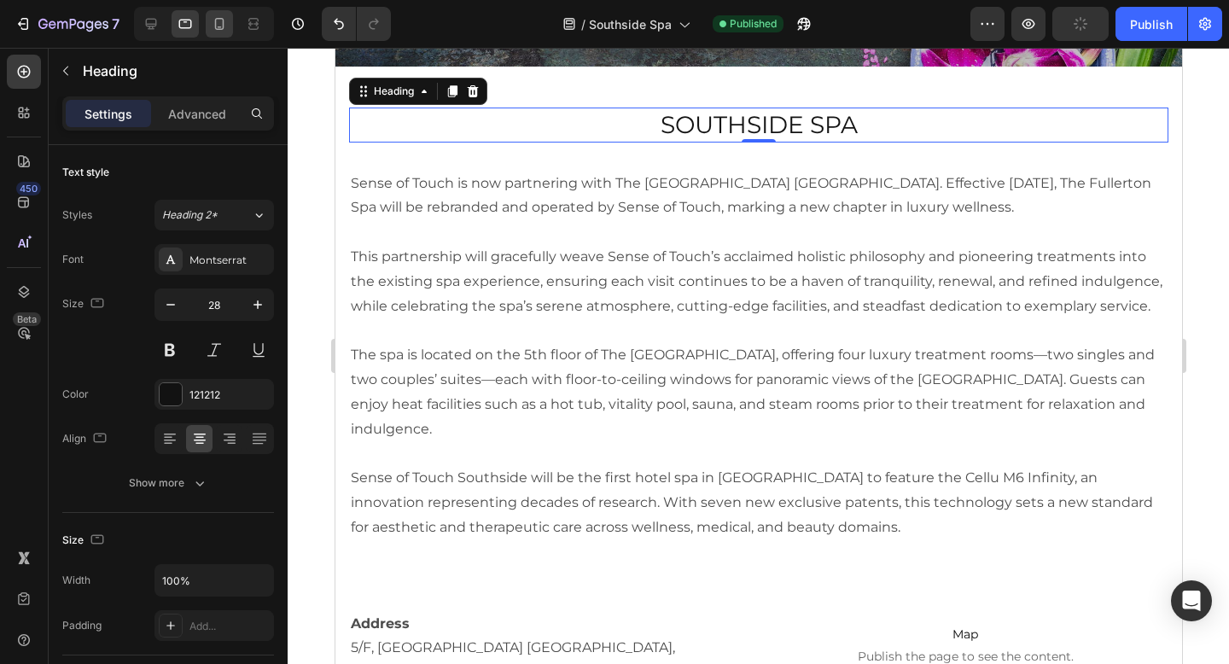
drag, startPoint x: 249, startPoint y: 17, endPoint x: 218, endPoint y: 20, distance: 31.7
click at [218, 20] on div at bounding box center [204, 24] width 140 height 34
click at [218, 20] on icon at bounding box center [219, 23] width 17 height 17
type input "21"
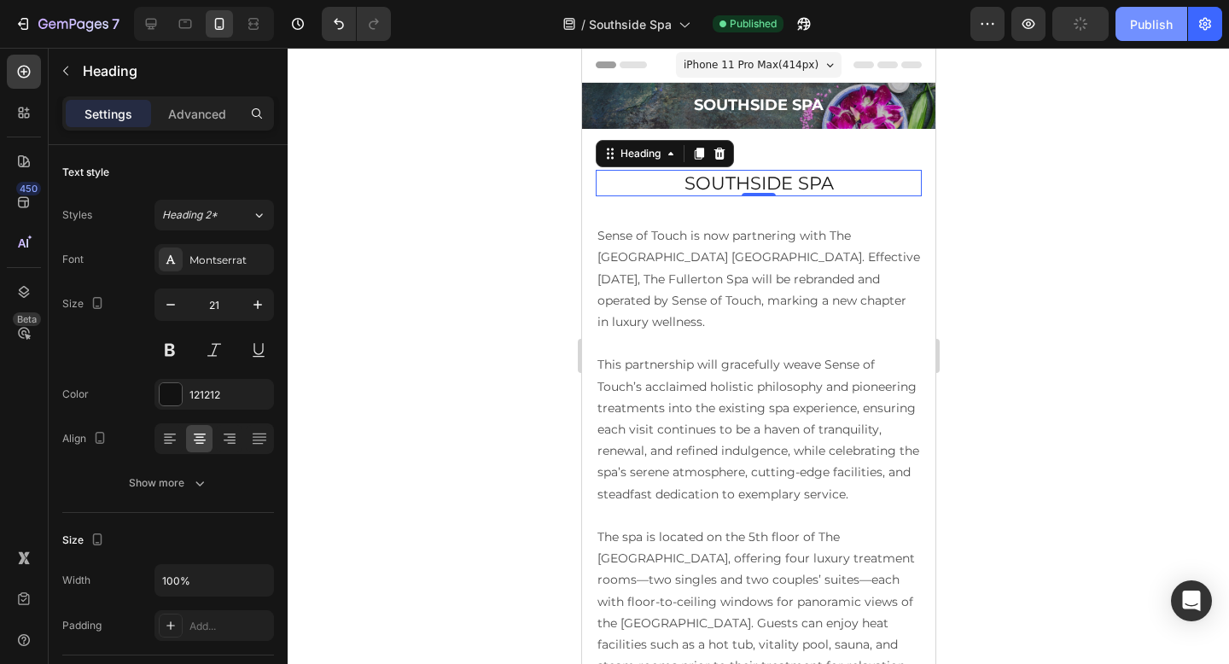
click at [1150, 21] on div "Publish" at bounding box center [1151, 24] width 43 height 18
click at [1175, 23] on button "Publish" at bounding box center [1151, 24] width 72 height 34
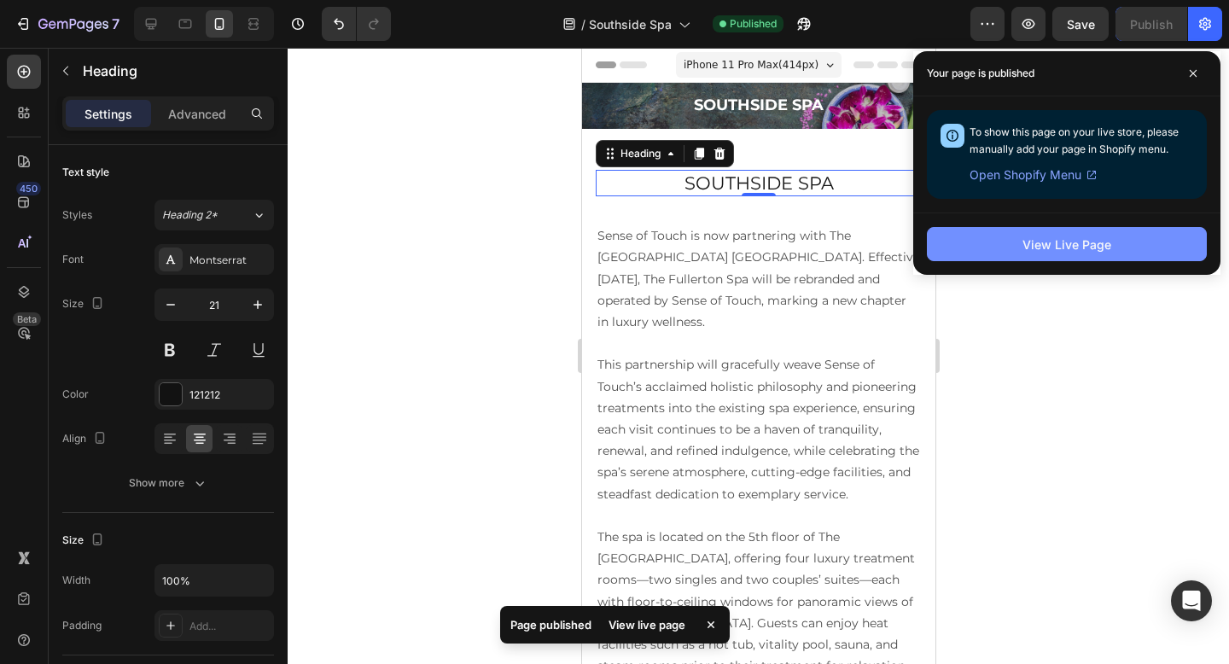
click at [1016, 251] on button "View Live Page" at bounding box center [1067, 244] width 280 height 34
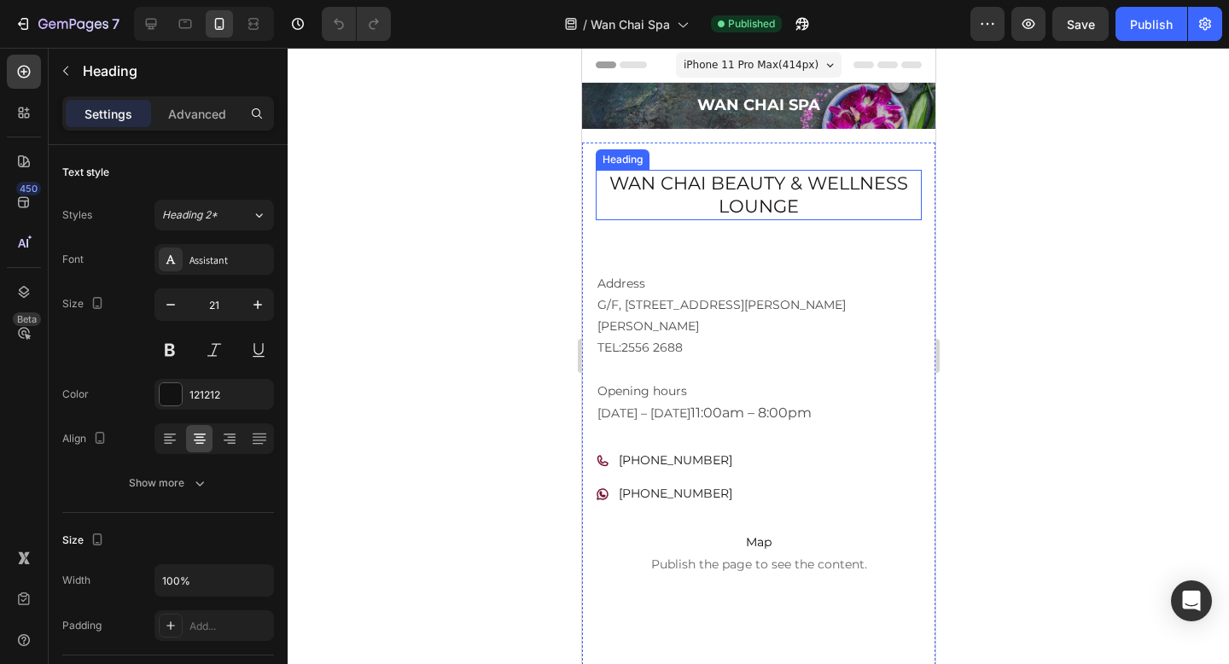
click at [716, 192] on h2 "Wan Chai Beauty & Wellness Lounge" at bounding box center [758, 195] width 326 height 50
click at [181, 24] on icon at bounding box center [185, 23] width 17 height 17
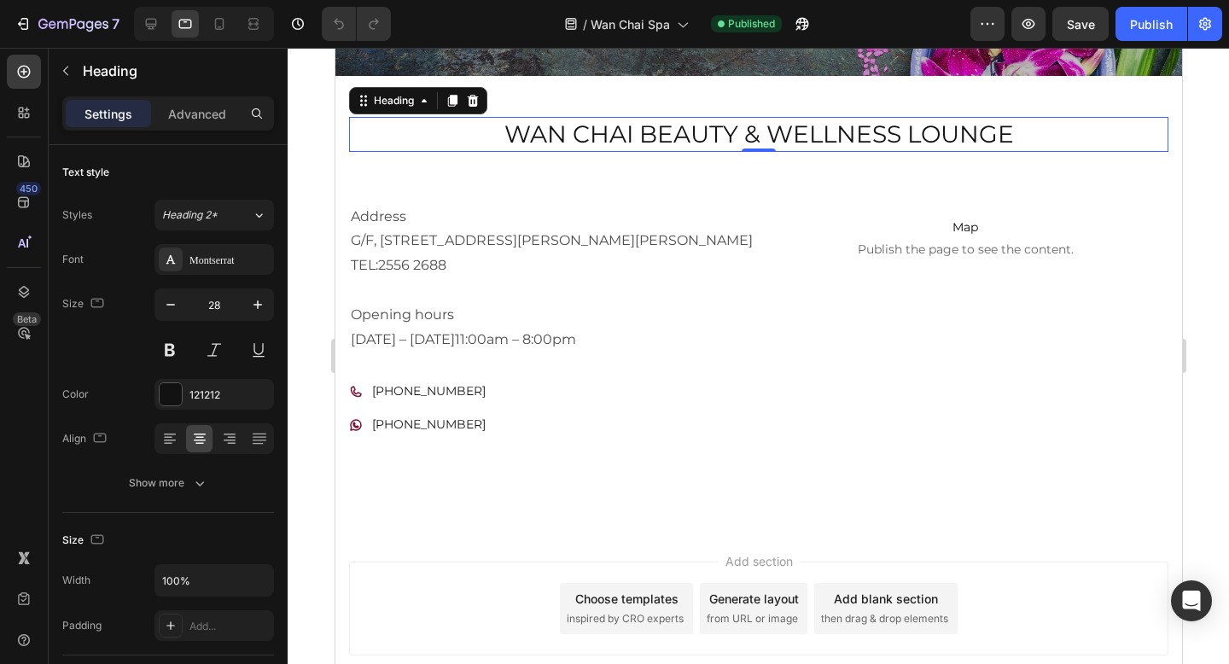
scroll to position [126, 0]
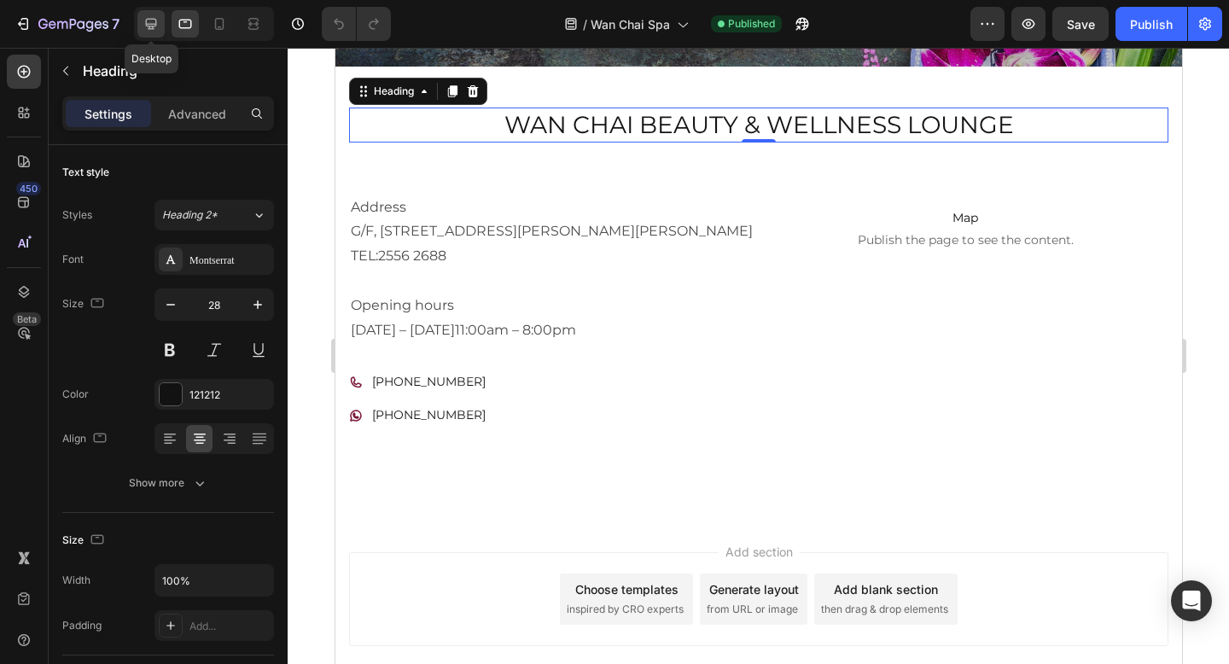
click at [150, 23] on icon at bounding box center [151, 23] width 17 height 17
type input "32"
